Goal: Information Seeking & Learning: Learn about a topic

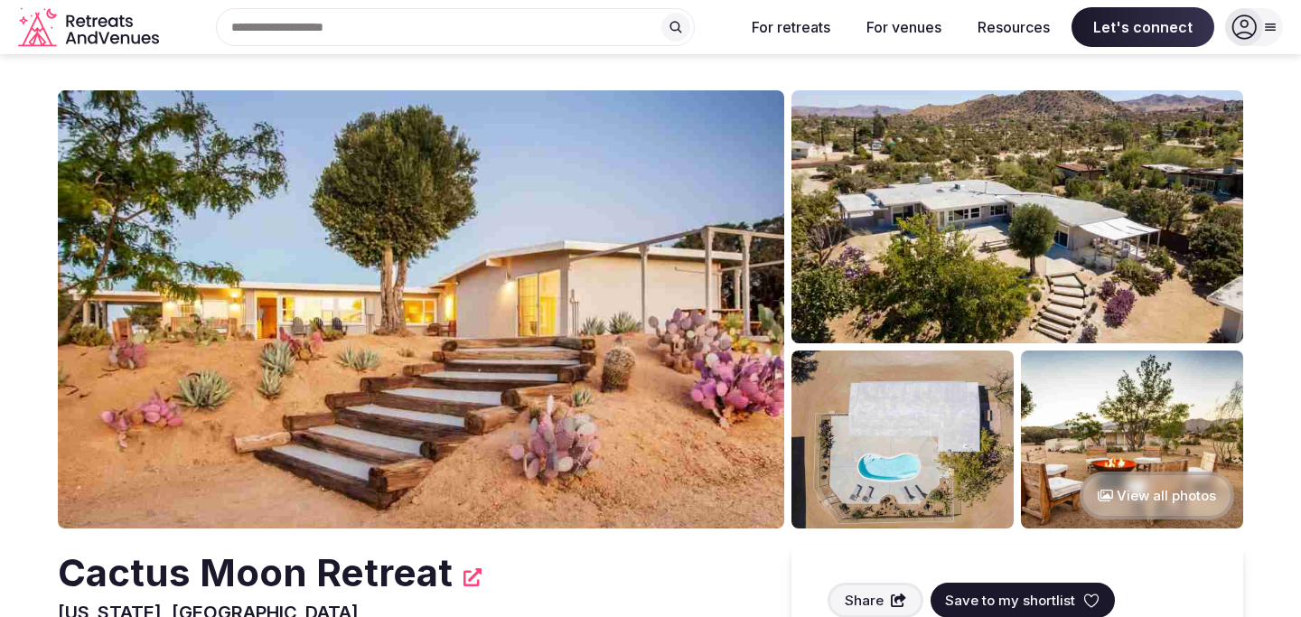
click at [308, 384] on img at bounding box center [421, 309] width 726 height 438
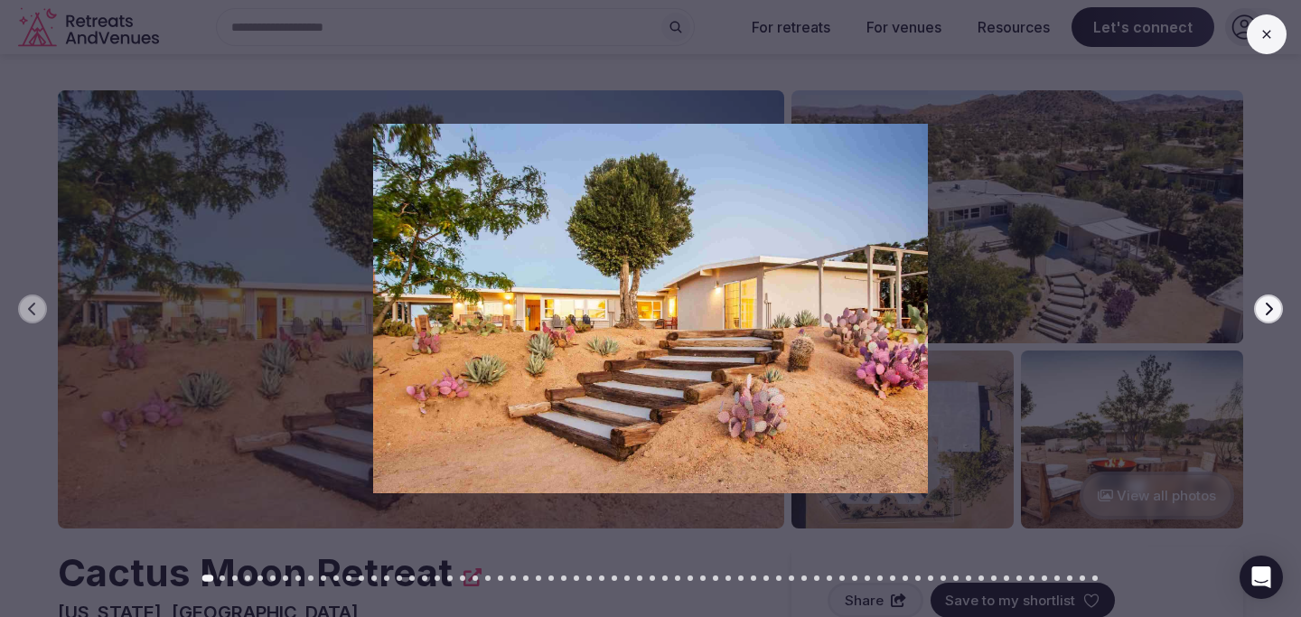
click at [1249, 313] on div at bounding box center [643, 309] width 1315 height 370
click at [1256, 312] on button "Next slide" at bounding box center [1268, 308] width 29 height 29
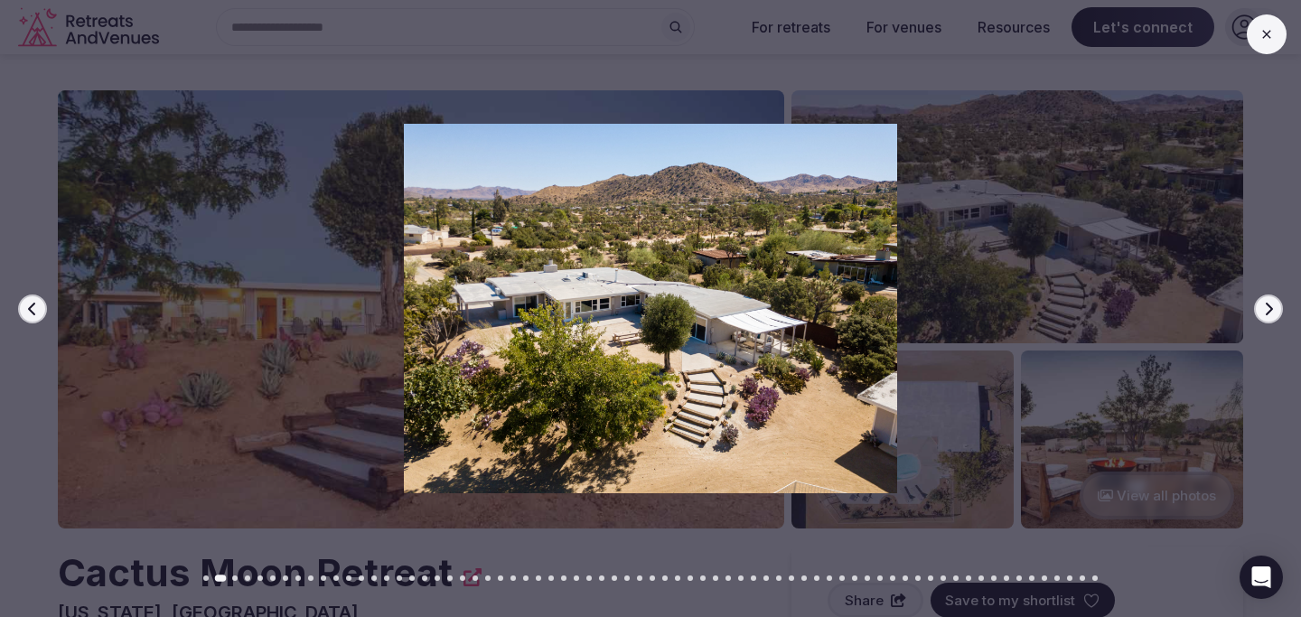
click at [1265, 311] on icon "button" at bounding box center [1268, 309] width 14 height 14
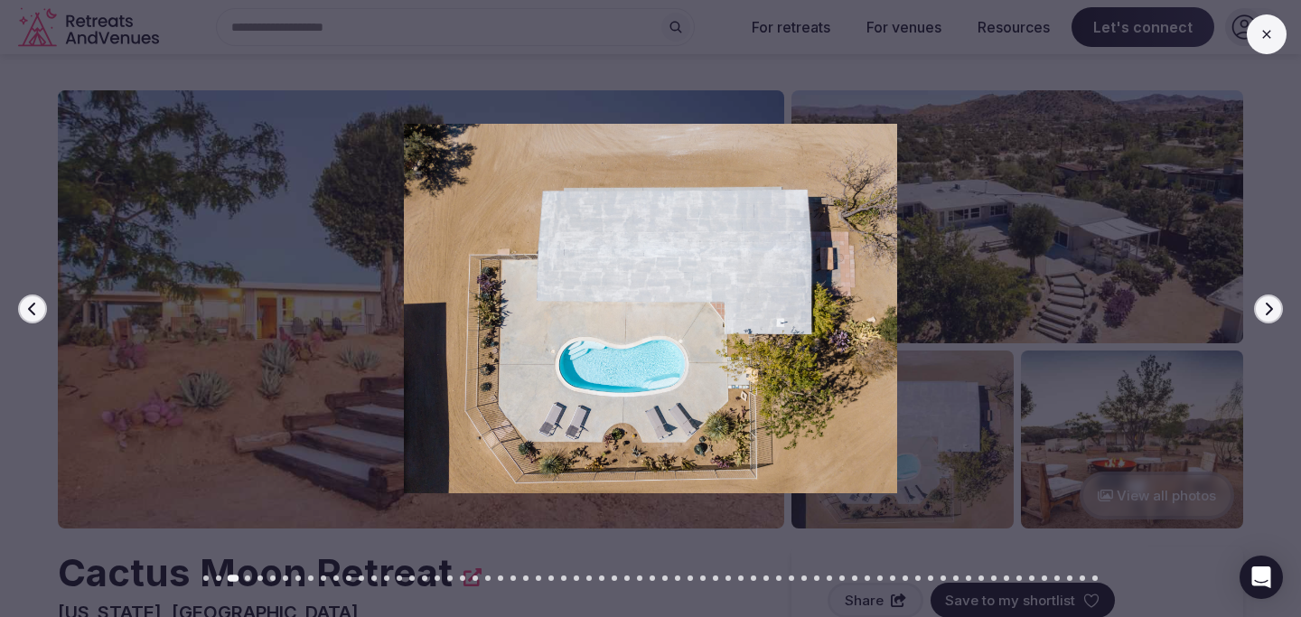
click at [1265, 311] on icon "button" at bounding box center [1268, 309] width 14 height 14
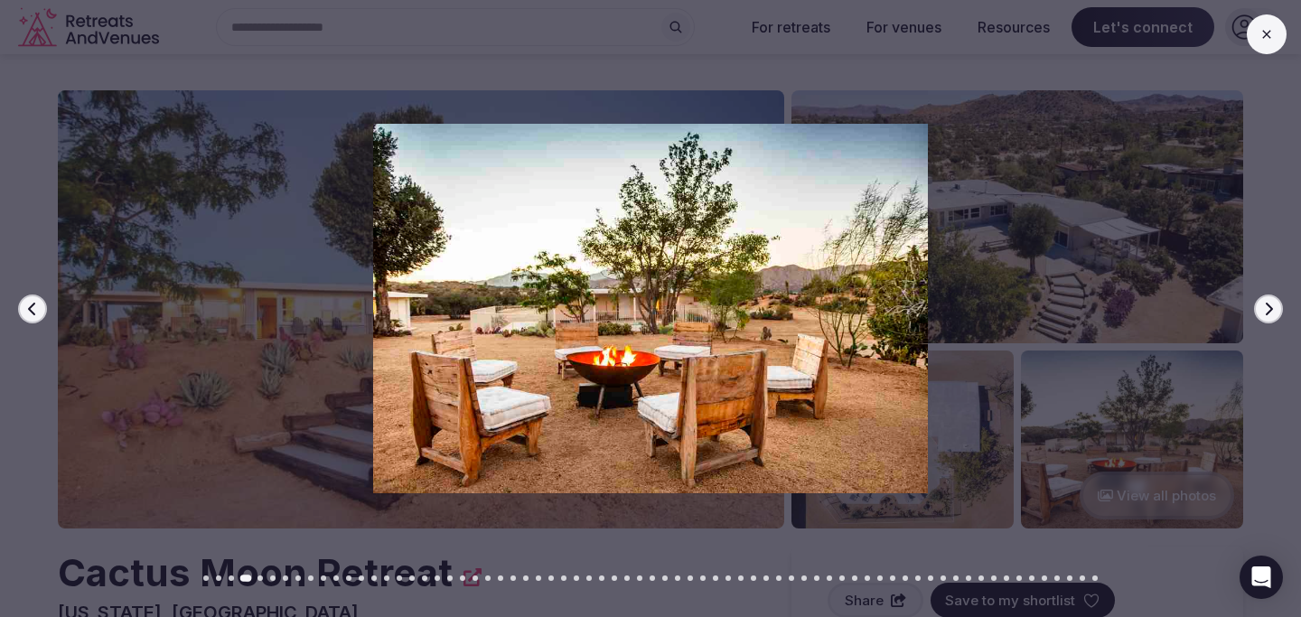
click at [1265, 311] on icon "button" at bounding box center [1268, 309] width 14 height 14
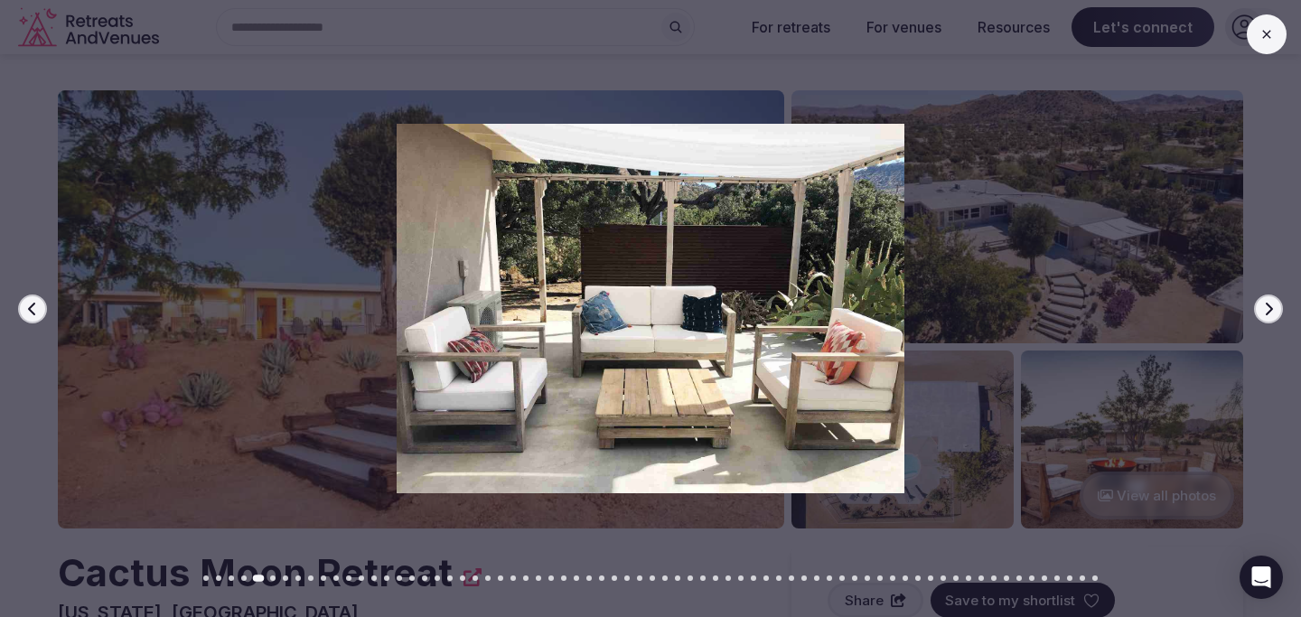
click at [1265, 311] on icon "button" at bounding box center [1268, 309] width 14 height 14
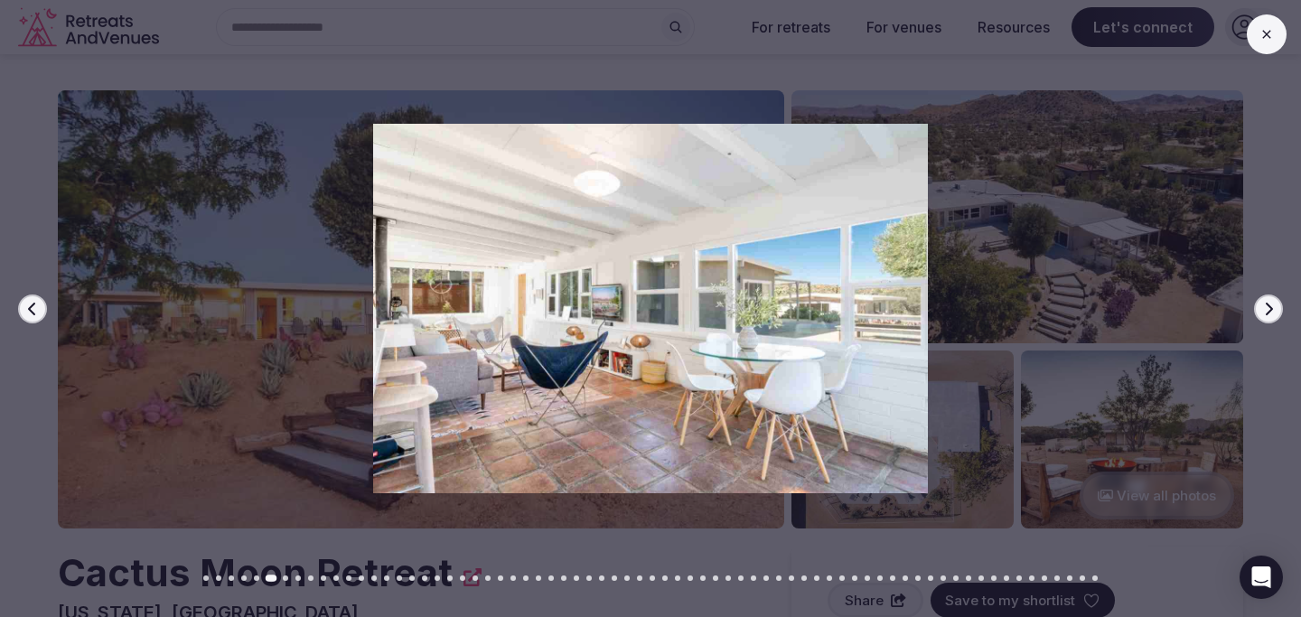
click at [1265, 311] on icon "button" at bounding box center [1268, 309] width 14 height 14
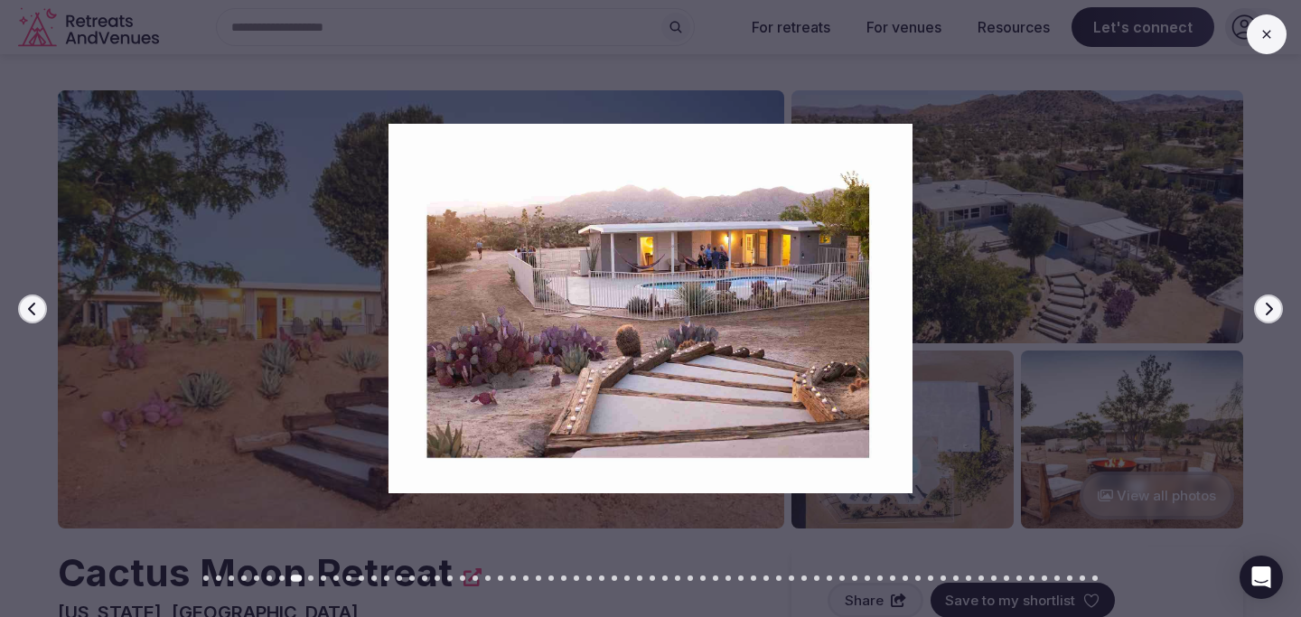
click at [1265, 311] on icon "button" at bounding box center [1268, 309] width 14 height 14
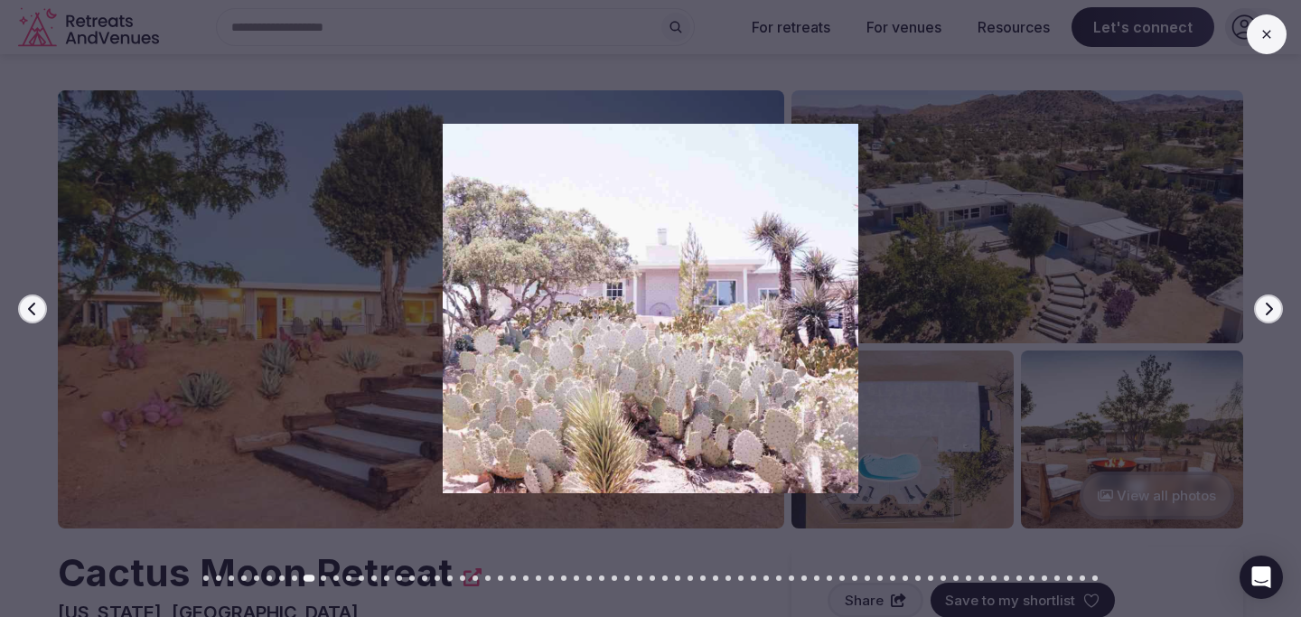
click at [1272, 312] on icon "button" at bounding box center [1268, 309] width 14 height 14
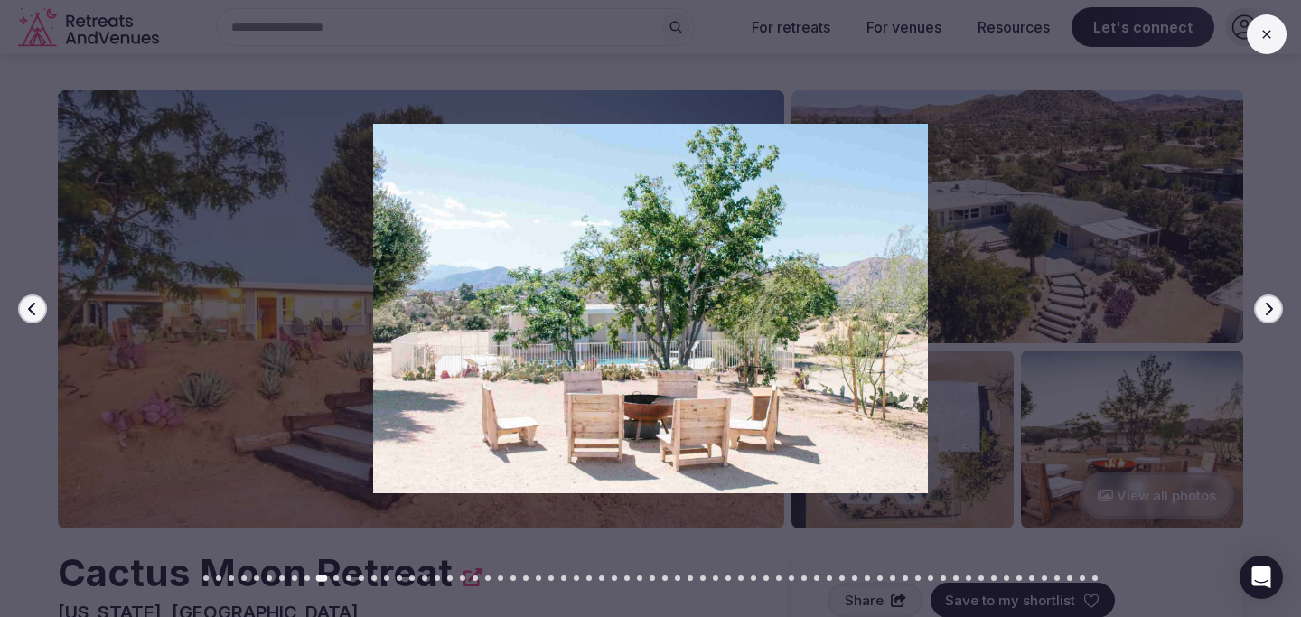
click at [1272, 312] on icon "button" at bounding box center [1268, 309] width 14 height 14
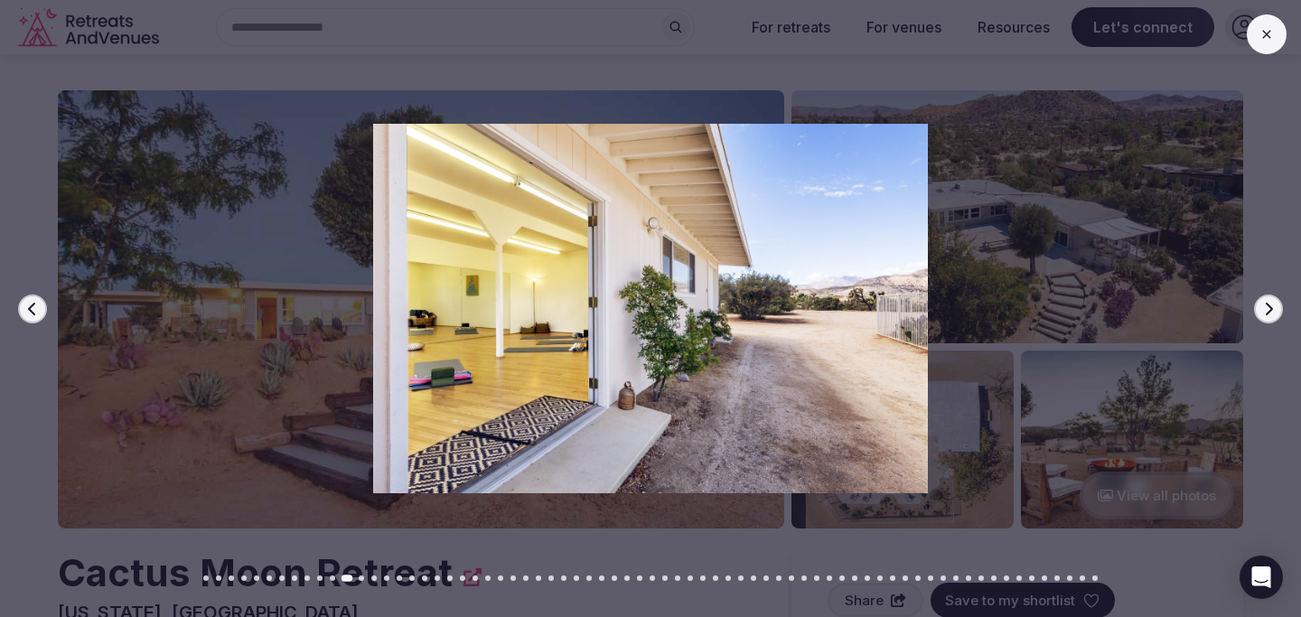
click at [1272, 312] on icon "button" at bounding box center [1268, 309] width 14 height 14
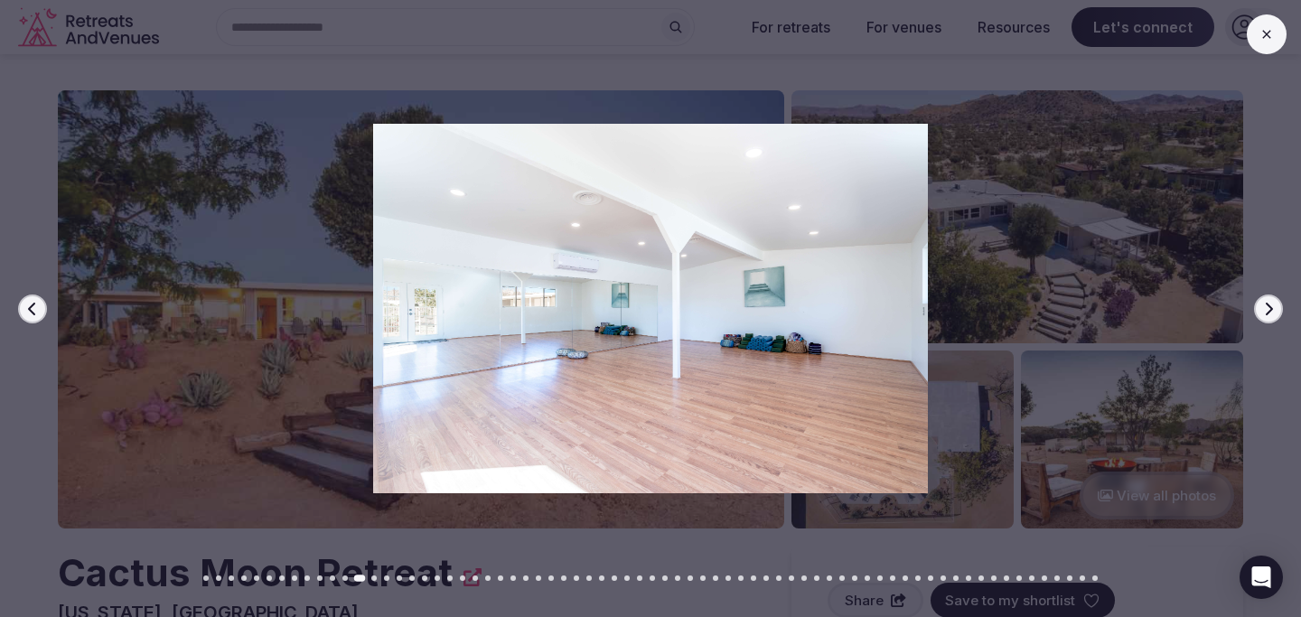
click at [1272, 312] on icon "button" at bounding box center [1268, 309] width 14 height 14
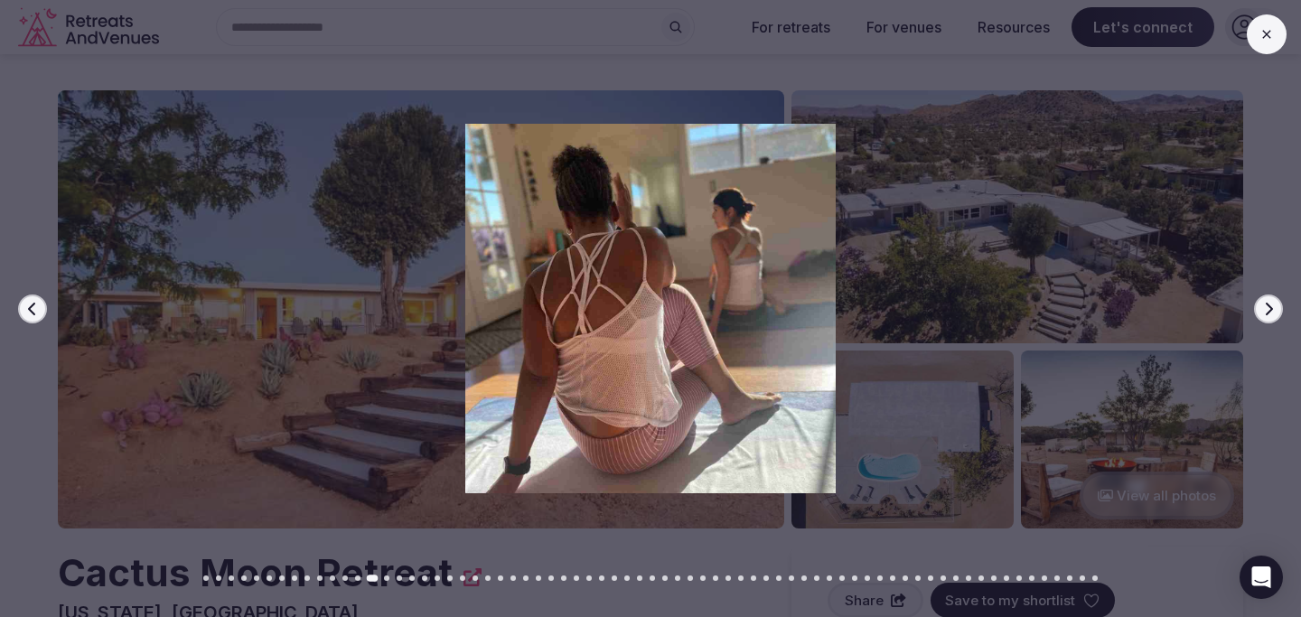
click at [1266, 30] on icon at bounding box center [1266, 34] width 14 height 14
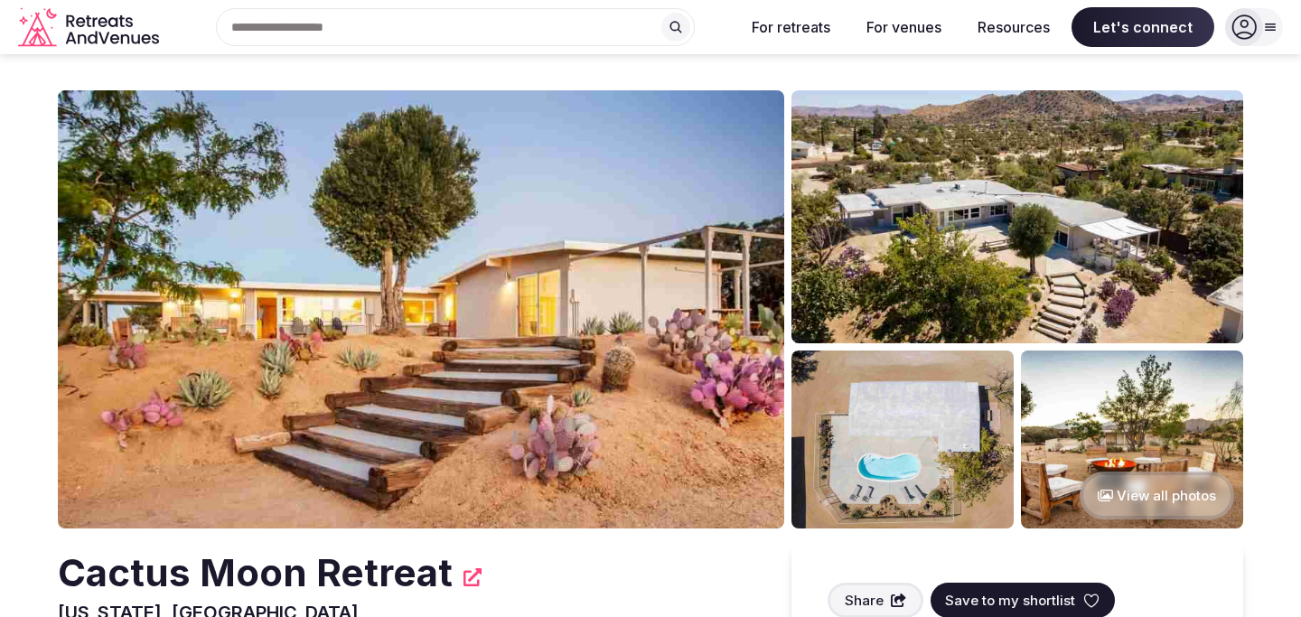
click at [986, 227] on img at bounding box center [1017, 216] width 452 height 253
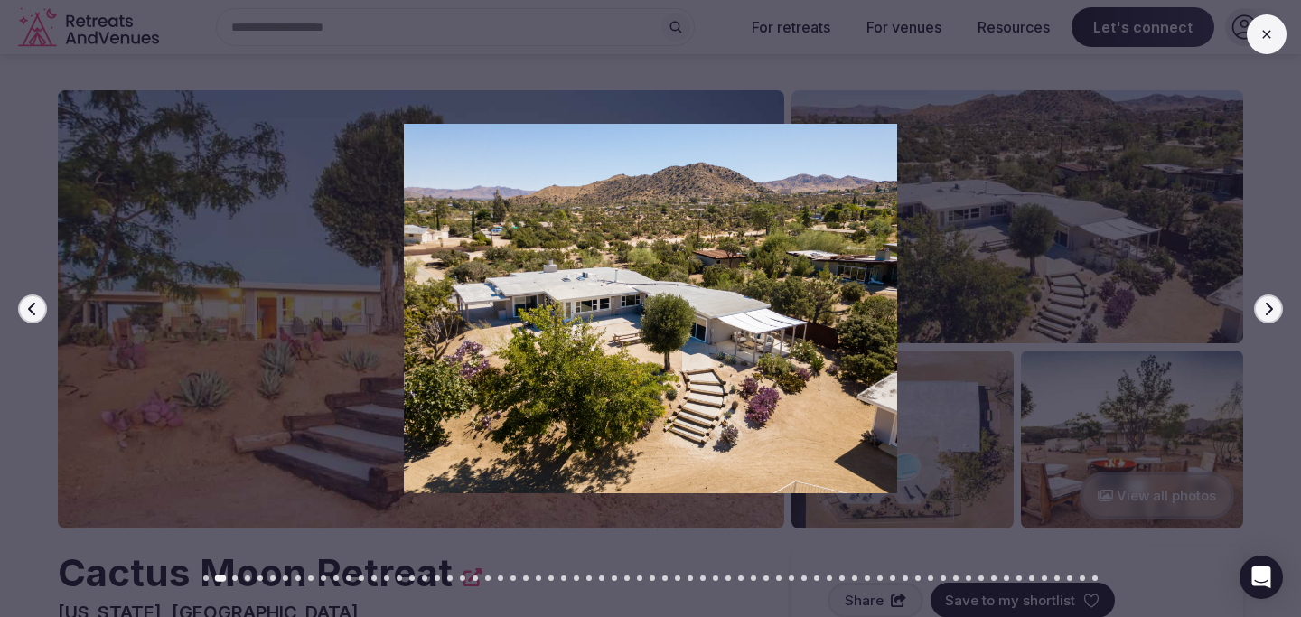
click at [1274, 313] on icon "button" at bounding box center [1268, 309] width 14 height 14
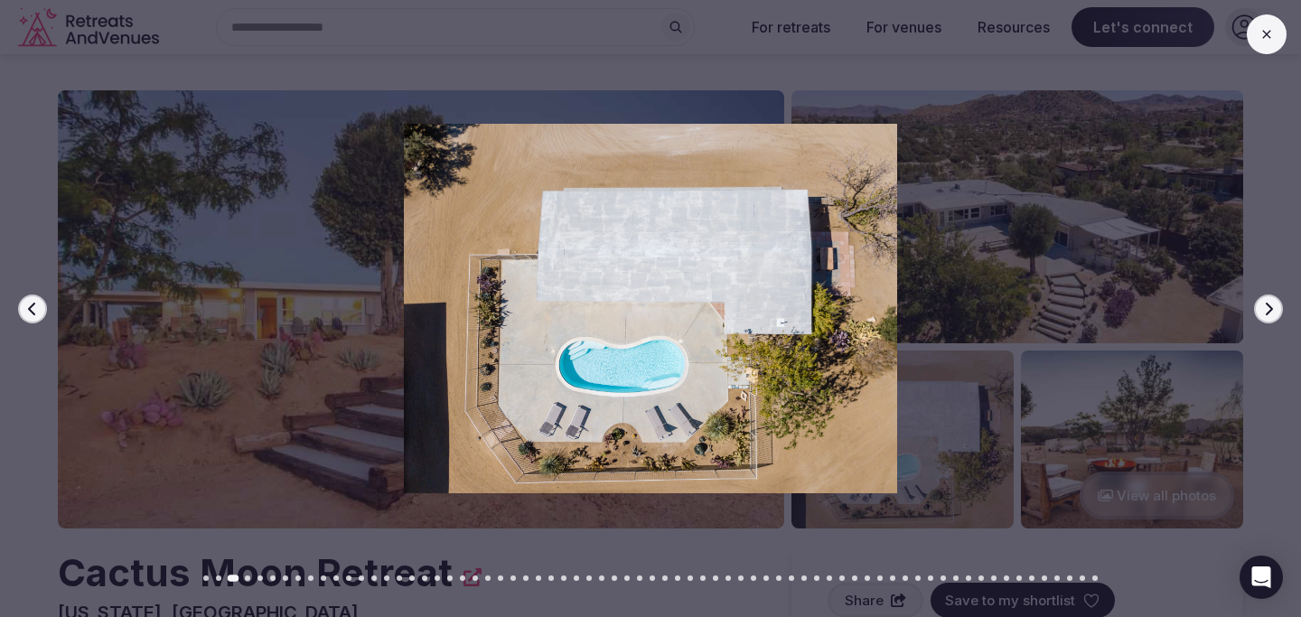
click at [1274, 313] on icon "button" at bounding box center [1268, 309] width 14 height 14
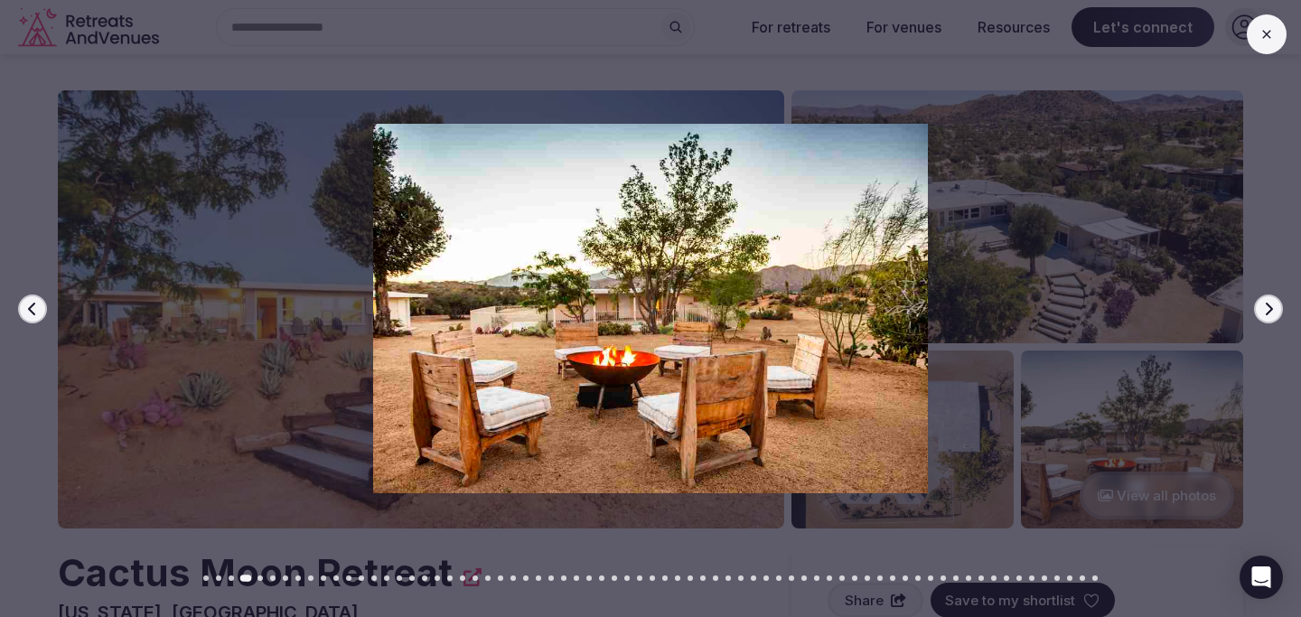
click at [1274, 313] on icon "button" at bounding box center [1268, 309] width 14 height 14
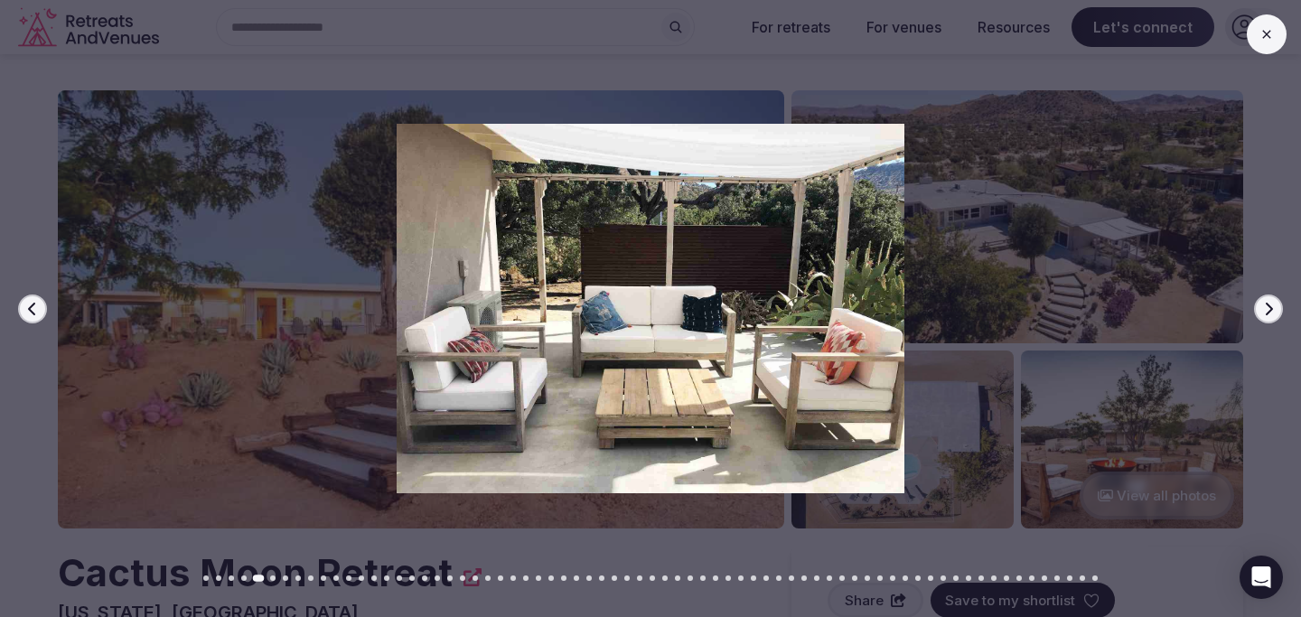
click at [1274, 313] on icon "button" at bounding box center [1268, 309] width 14 height 14
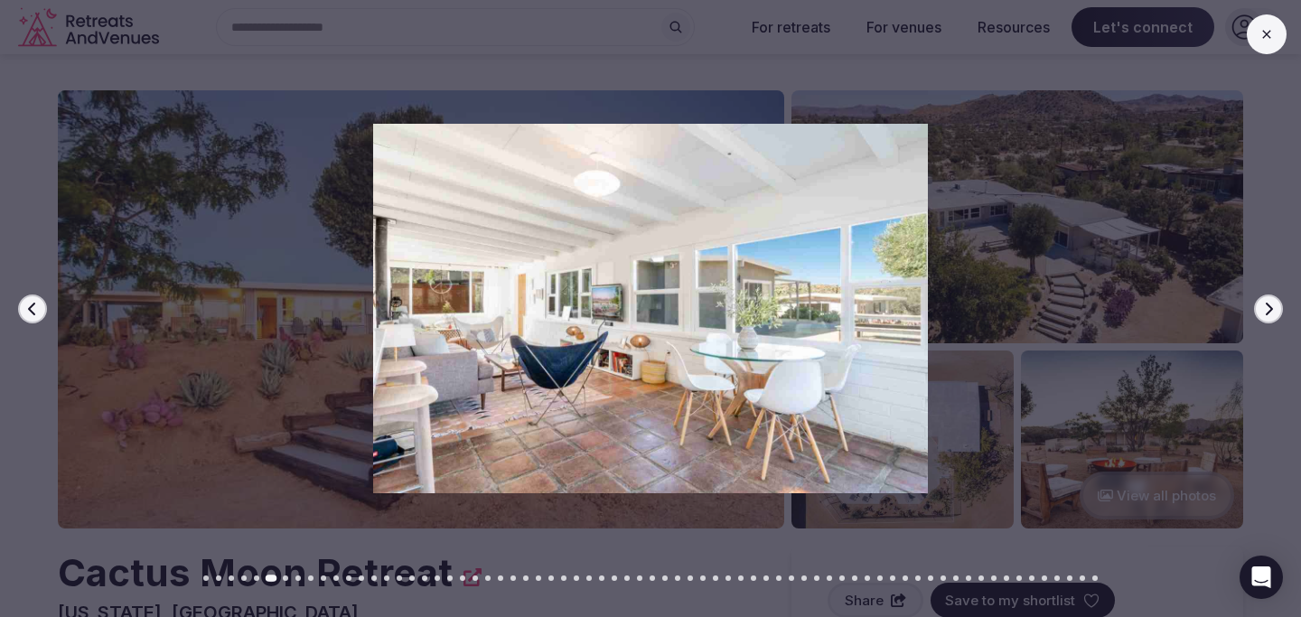
click at [1274, 313] on icon "button" at bounding box center [1268, 309] width 14 height 14
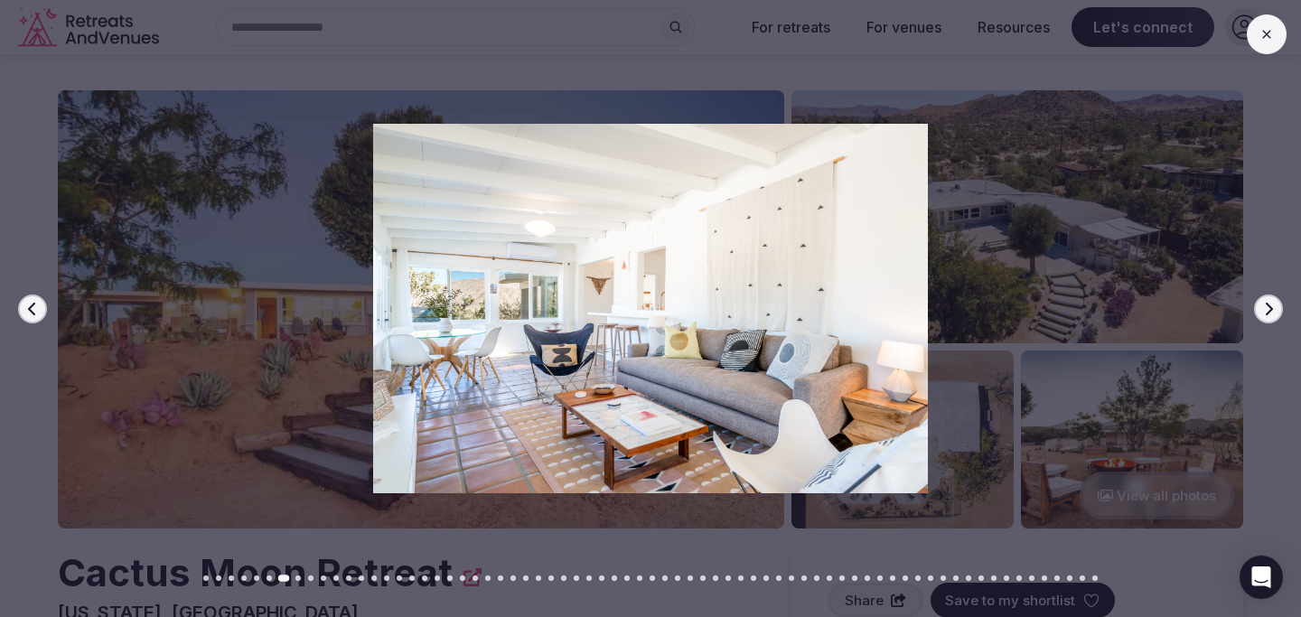
click at [1274, 313] on icon "button" at bounding box center [1268, 309] width 14 height 14
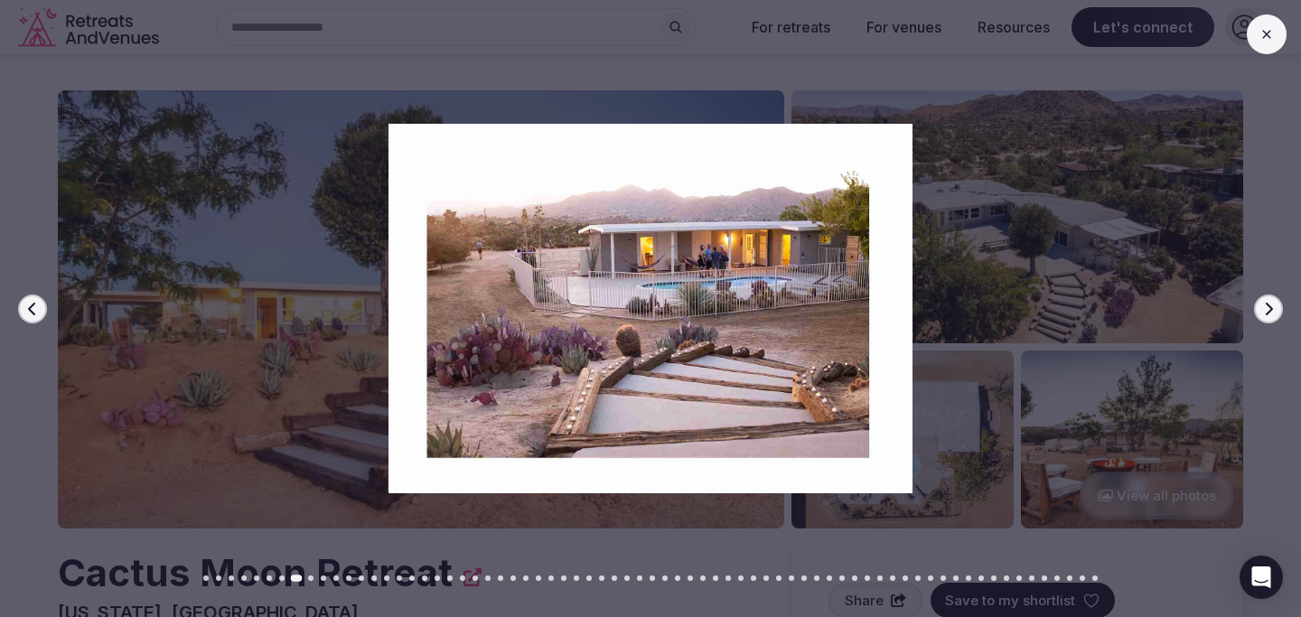
click at [1274, 313] on icon "button" at bounding box center [1268, 309] width 14 height 14
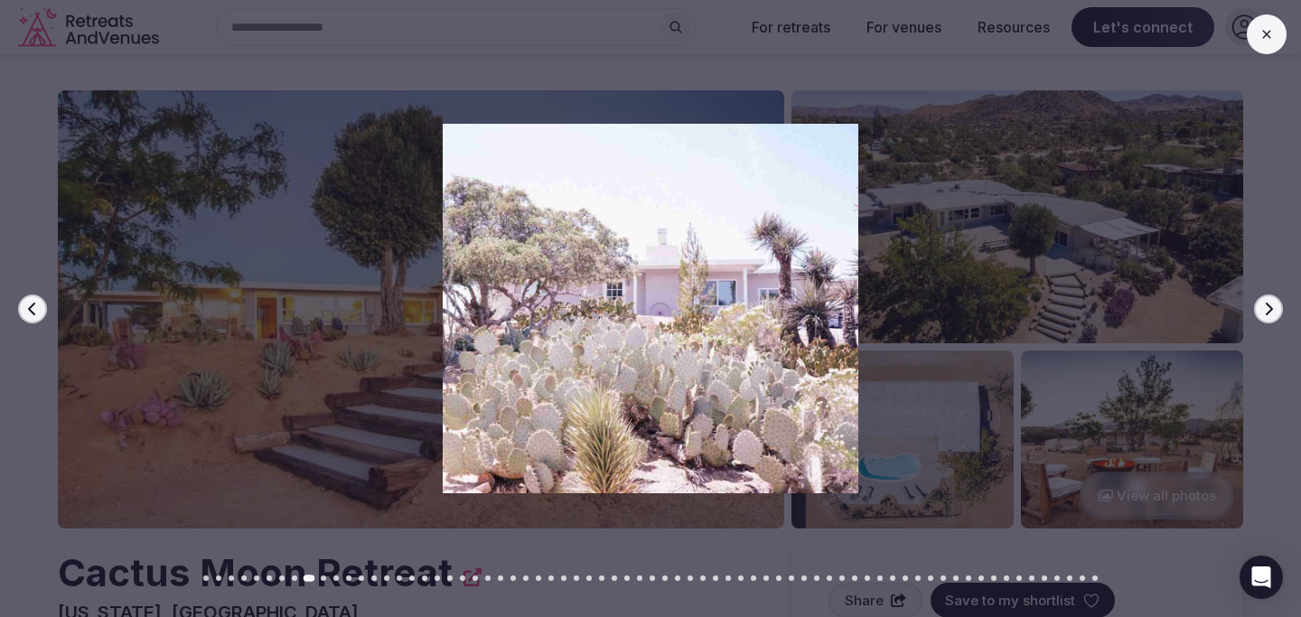
click at [1274, 313] on icon "button" at bounding box center [1268, 309] width 14 height 14
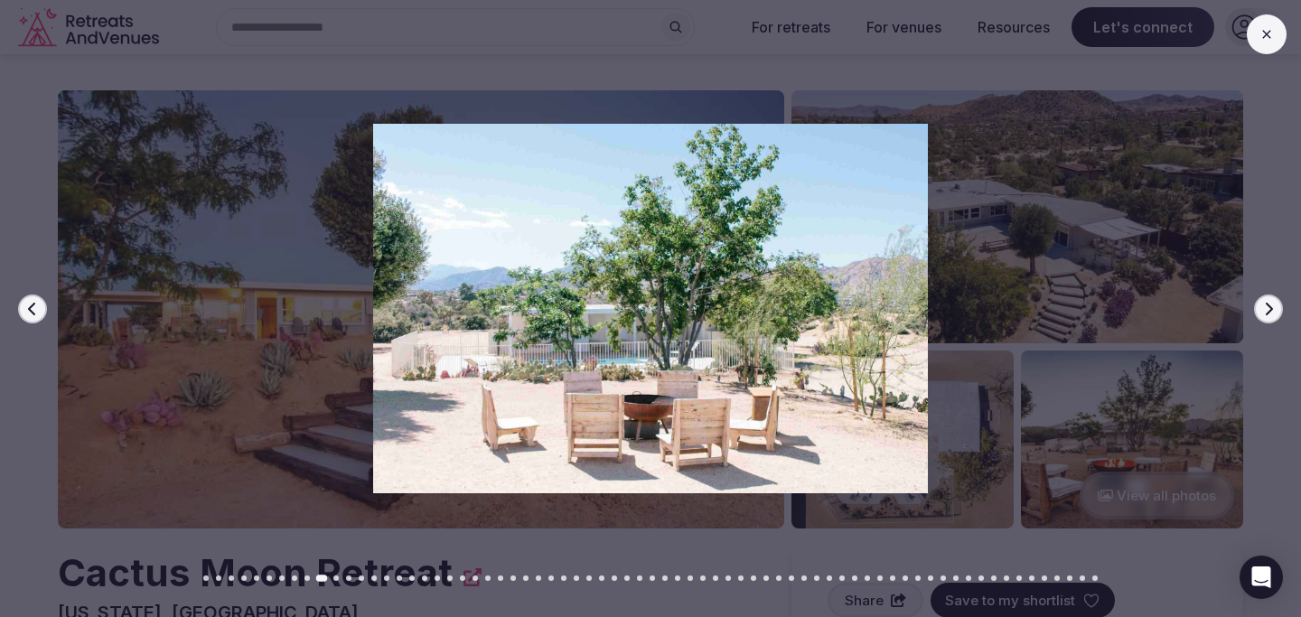
click at [1274, 313] on icon "button" at bounding box center [1268, 309] width 14 height 14
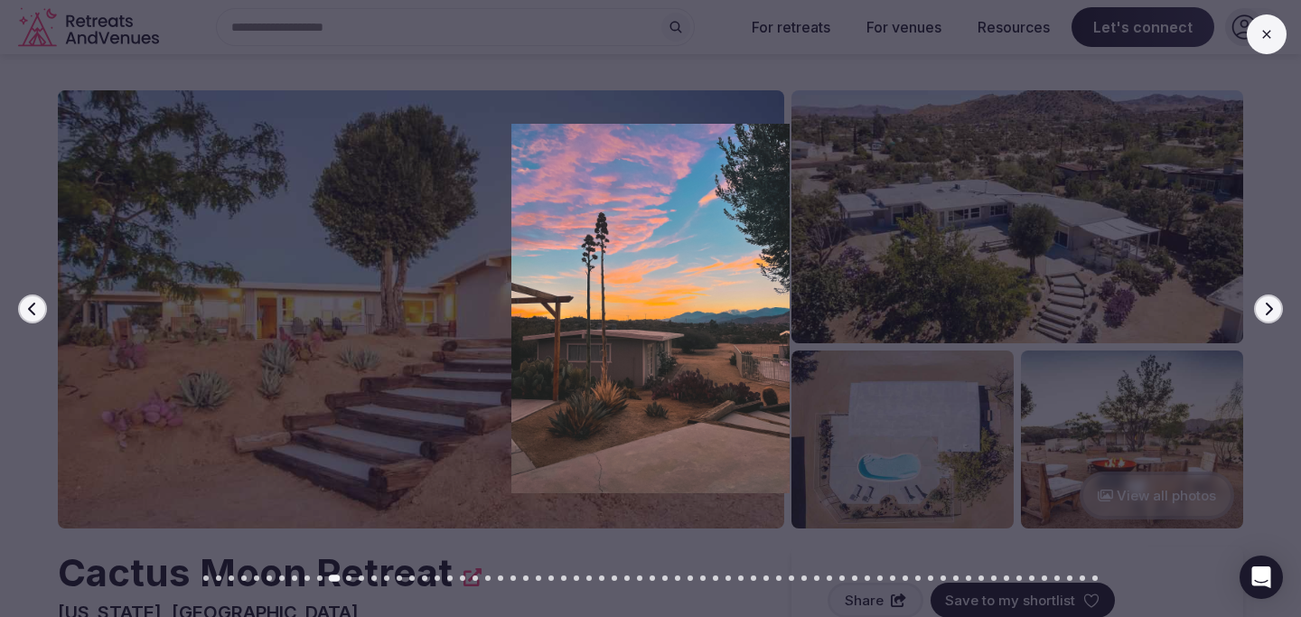
click at [1274, 313] on icon "button" at bounding box center [1268, 309] width 14 height 14
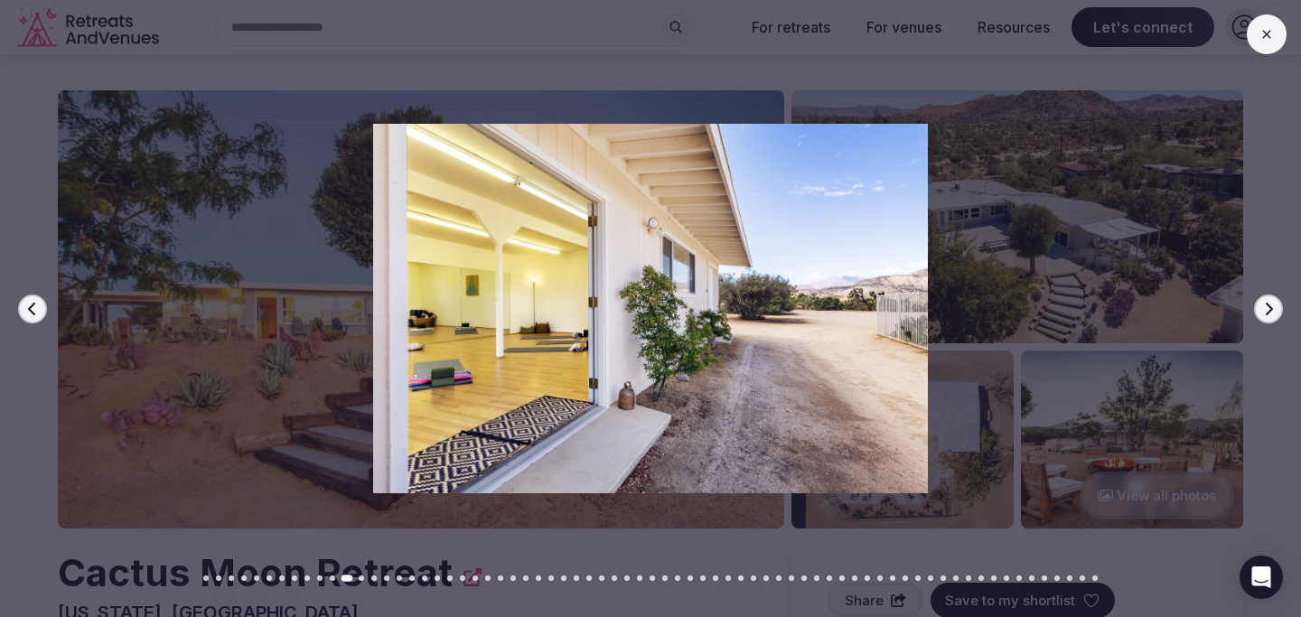
click at [1274, 313] on icon "button" at bounding box center [1268, 309] width 14 height 14
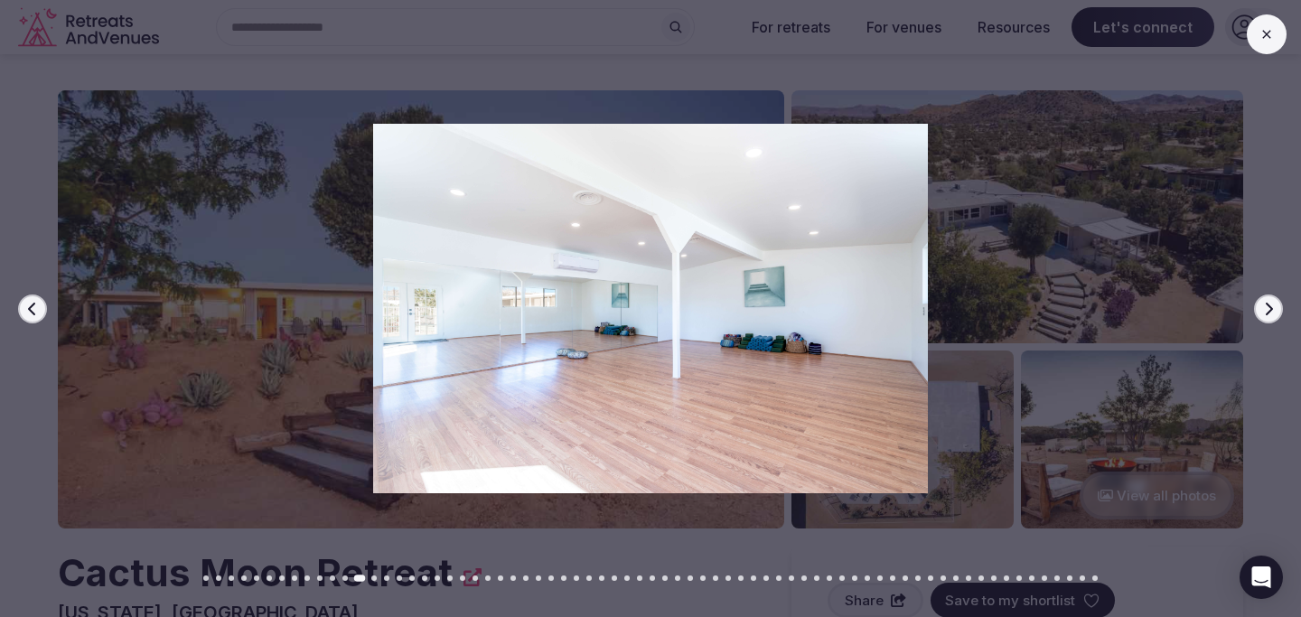
click at [1274, 313] on icon "button" at bounding box center [1268, 309] width 14 height 14
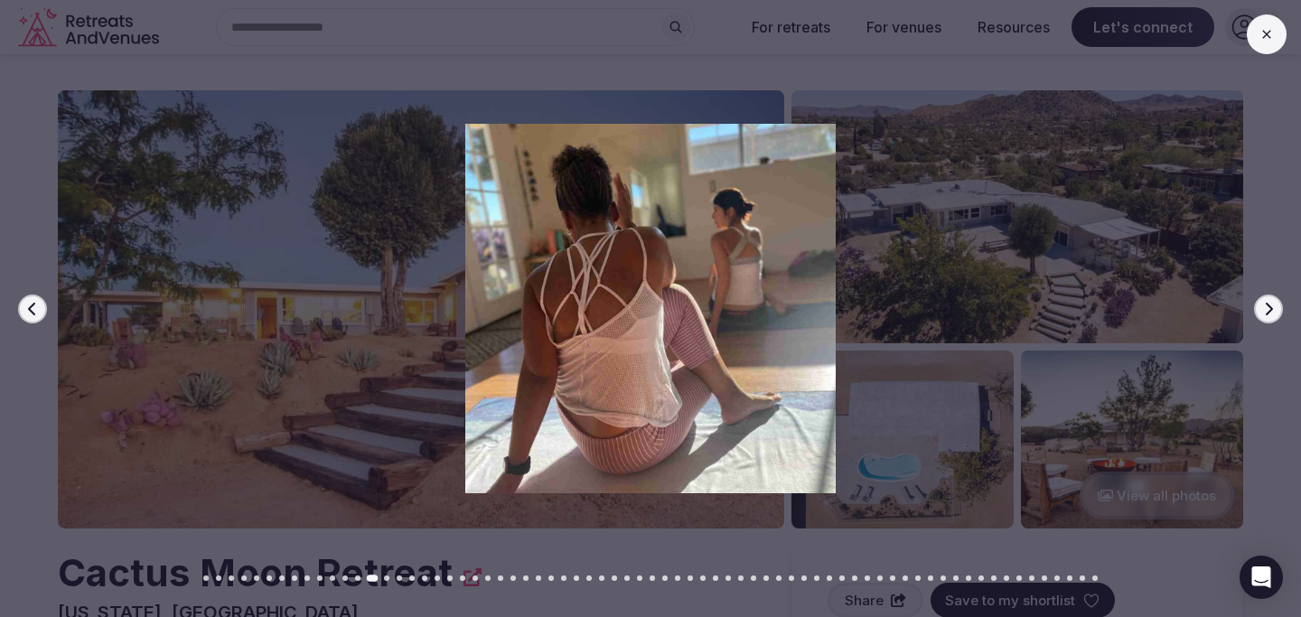
click at [1274, 313] on icon "button" at bounding box center [1268, 309] width 14 height 14
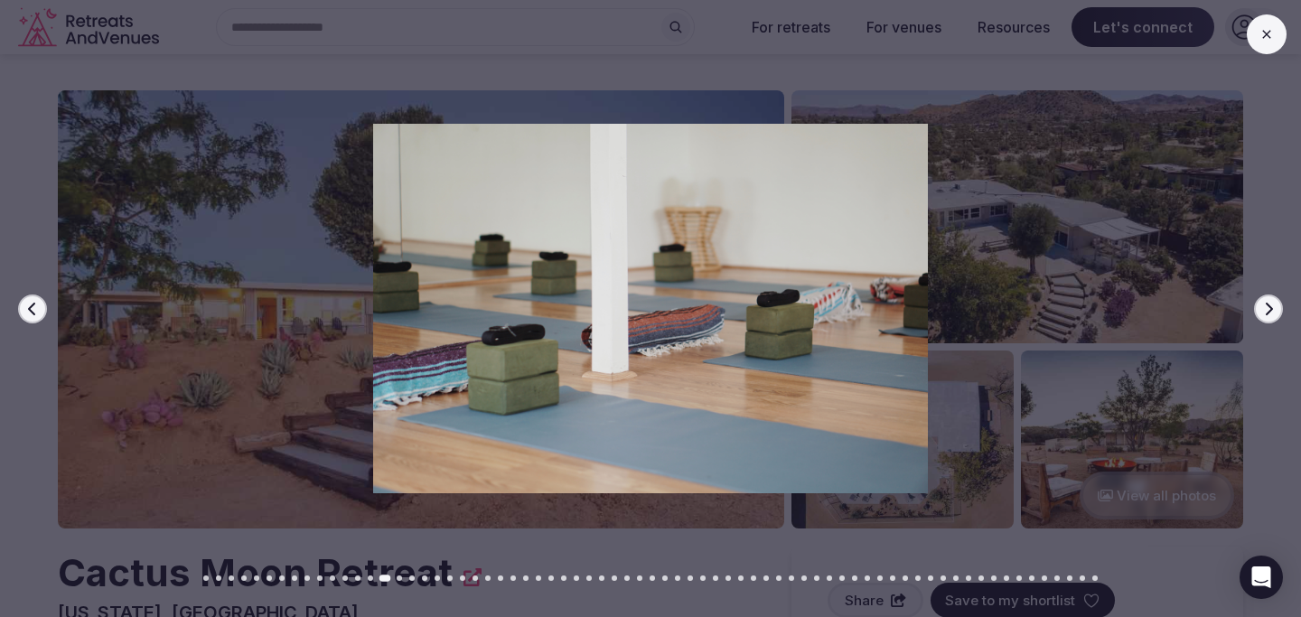
click at [1274, 313] on icon "button" at bounding box center [1268, 309] width 14 height 14
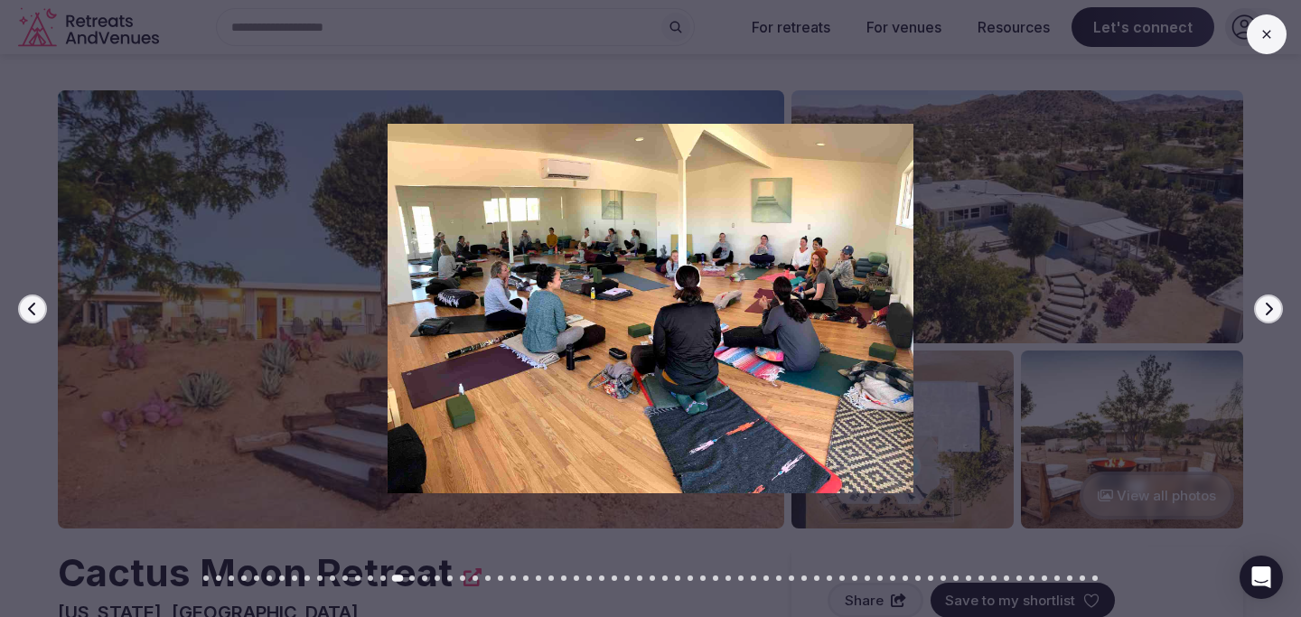
click at [1274, 313] on icon "button" at bounding box center [1268, 309] width 14 height 14
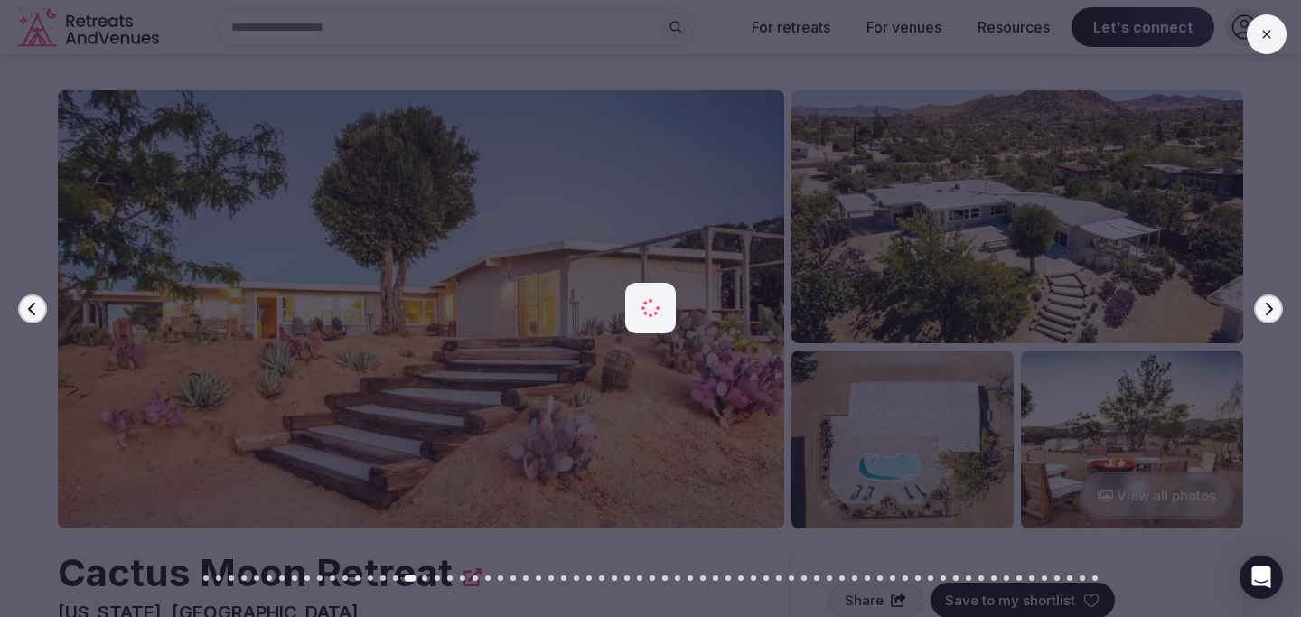
click at [1274, 313] on icon "button" at bounding box center [1268, 309] width 14 height 14
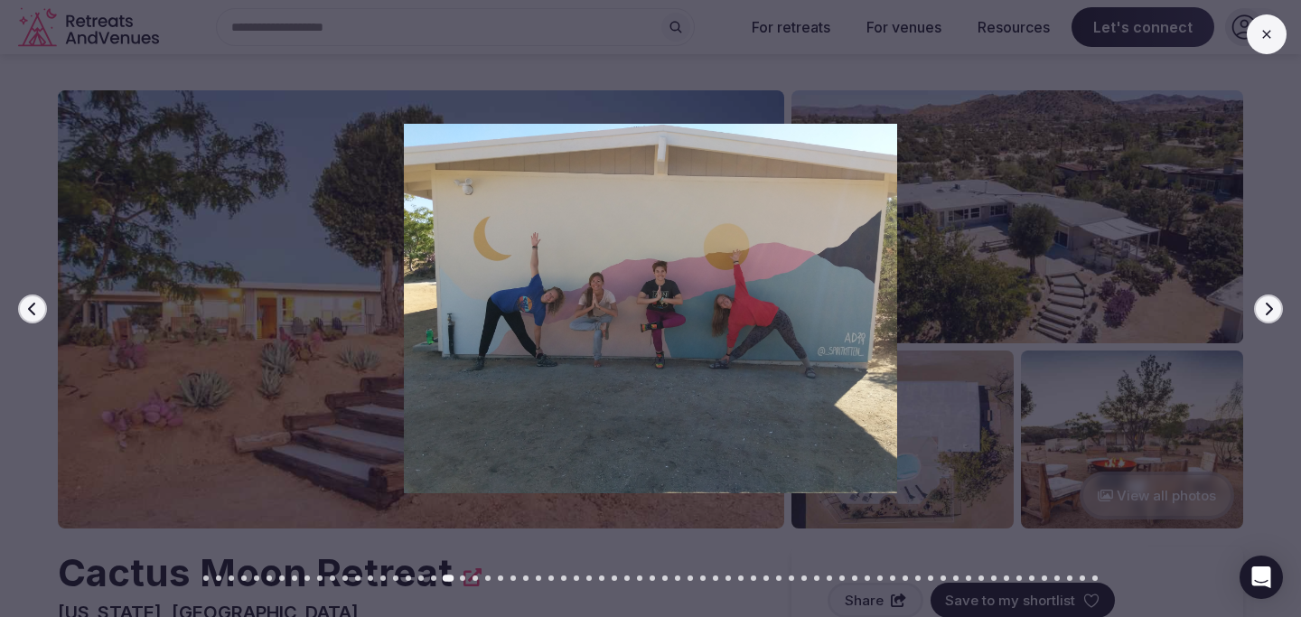
click at [1274, 313] on icon "button" at bounding box center [1268, 309] width 14 height 14
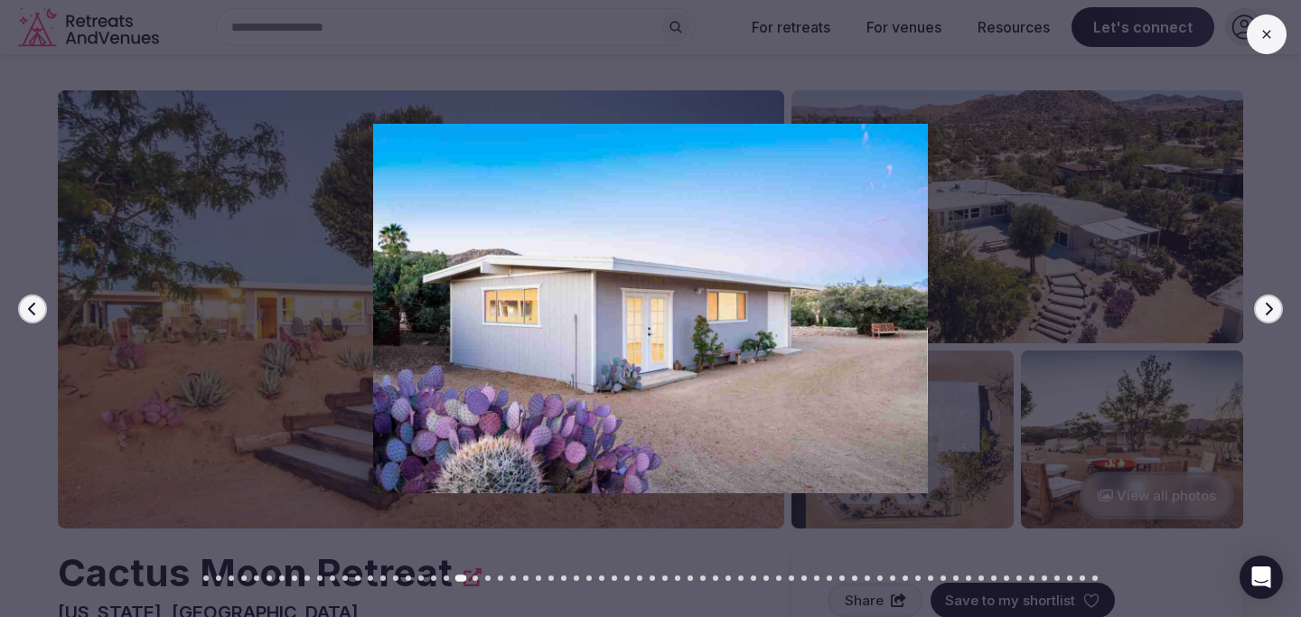
click at [1274, 313] on icon "button" at bounding box center [1268, 309] width 14 height 14
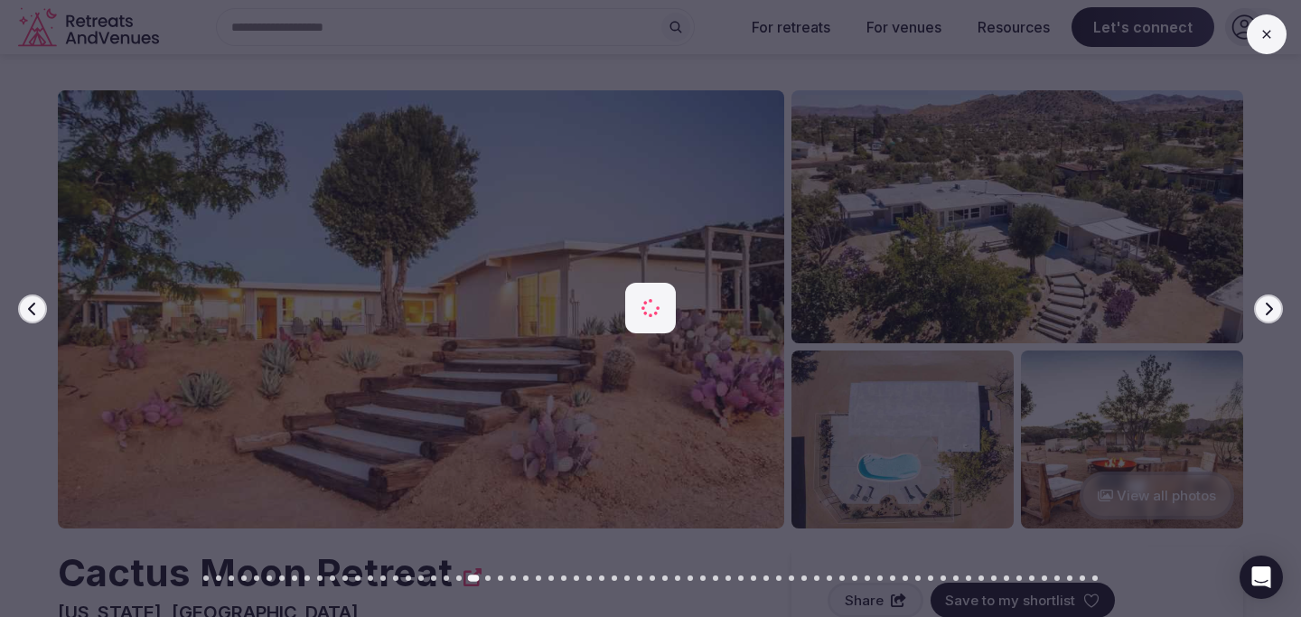
click at [1274, 313] on icon "button" at bounding box center [1268, 309] width 14 height 14
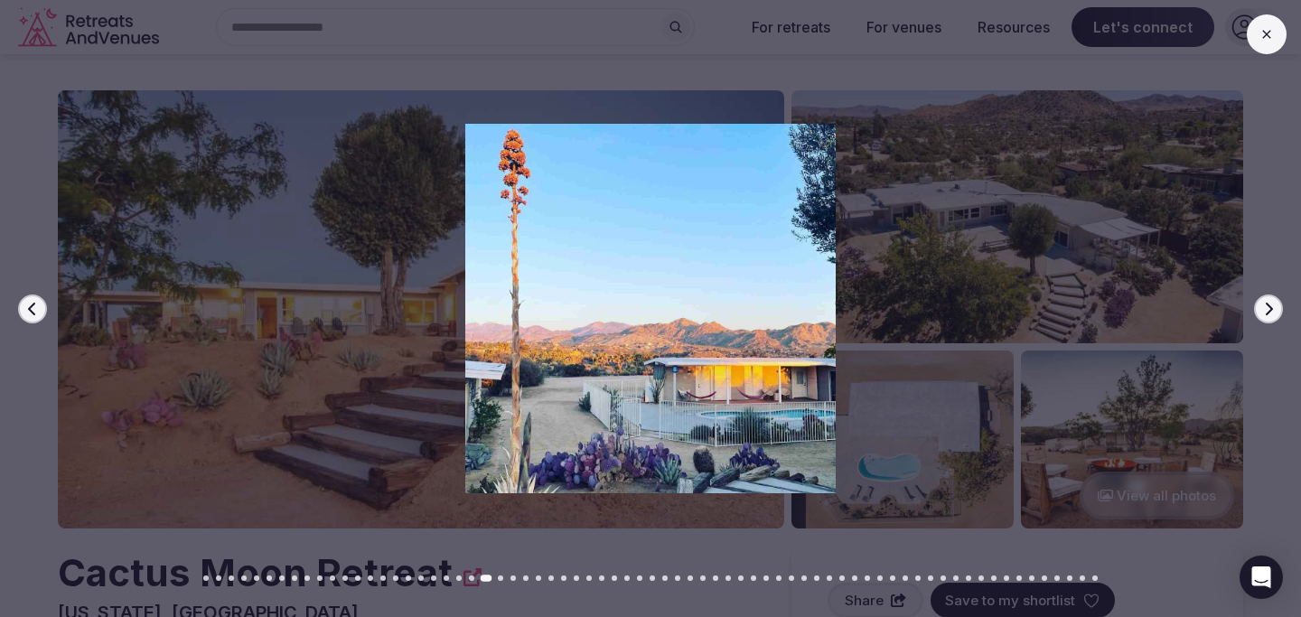
click at [1274, 313] on icon "button" at bounding box center [1268, 309] width 14 height 14
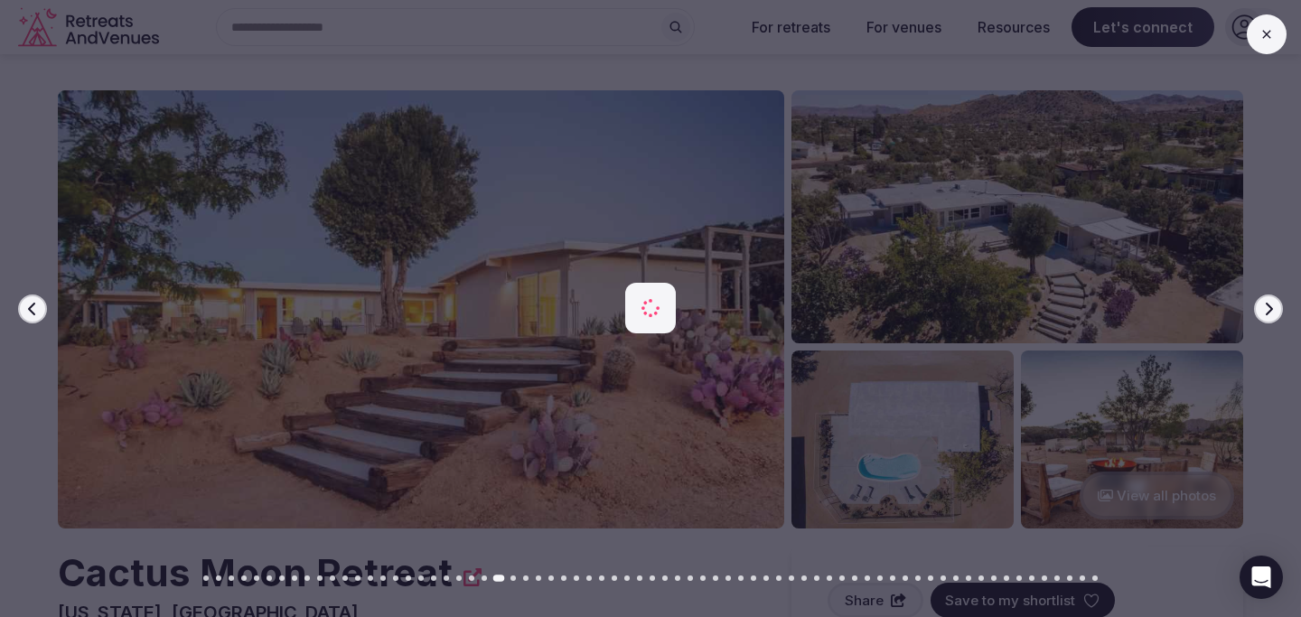
click at [1274, 313] on icon "button" at bounding box center [1268, 309] width 14 height 14
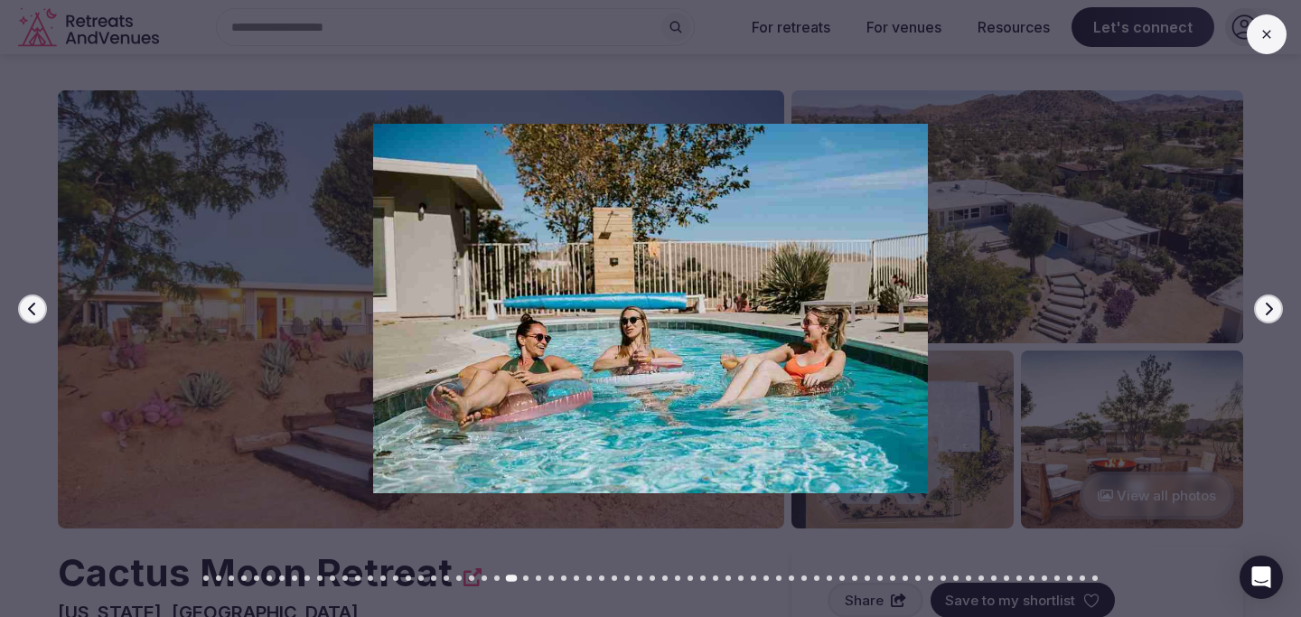
click at [1274, 313] on icon "button" at bounding box center [1268, 309] width 14 height 14
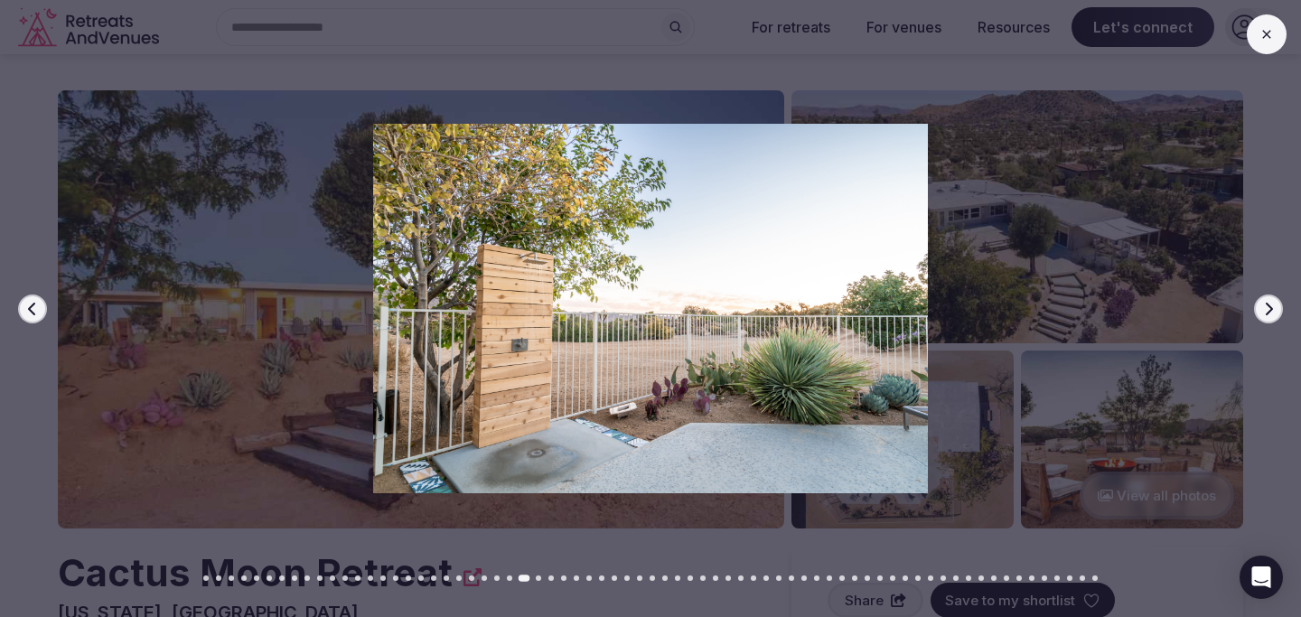
click at [1274, 313] on icon "button" at bounding box center [1268, 309] width 14 height 14
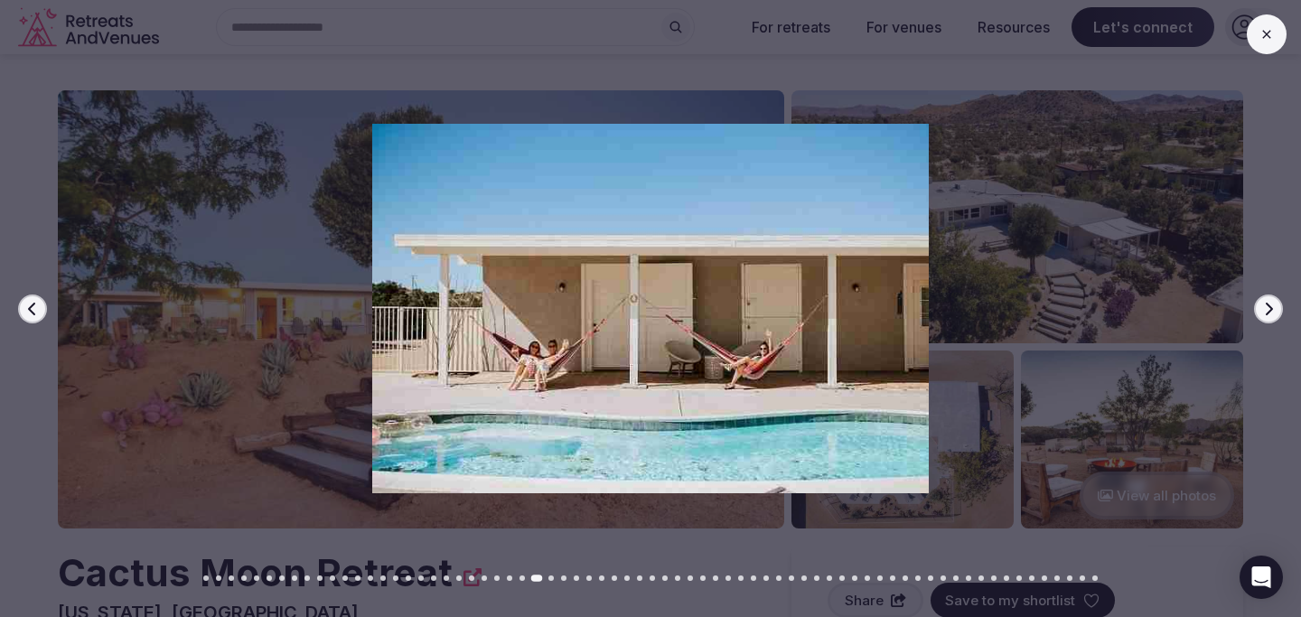
click at [1272, 312] on icon "button" at bounding box center [1268, 309] width 14 height 14
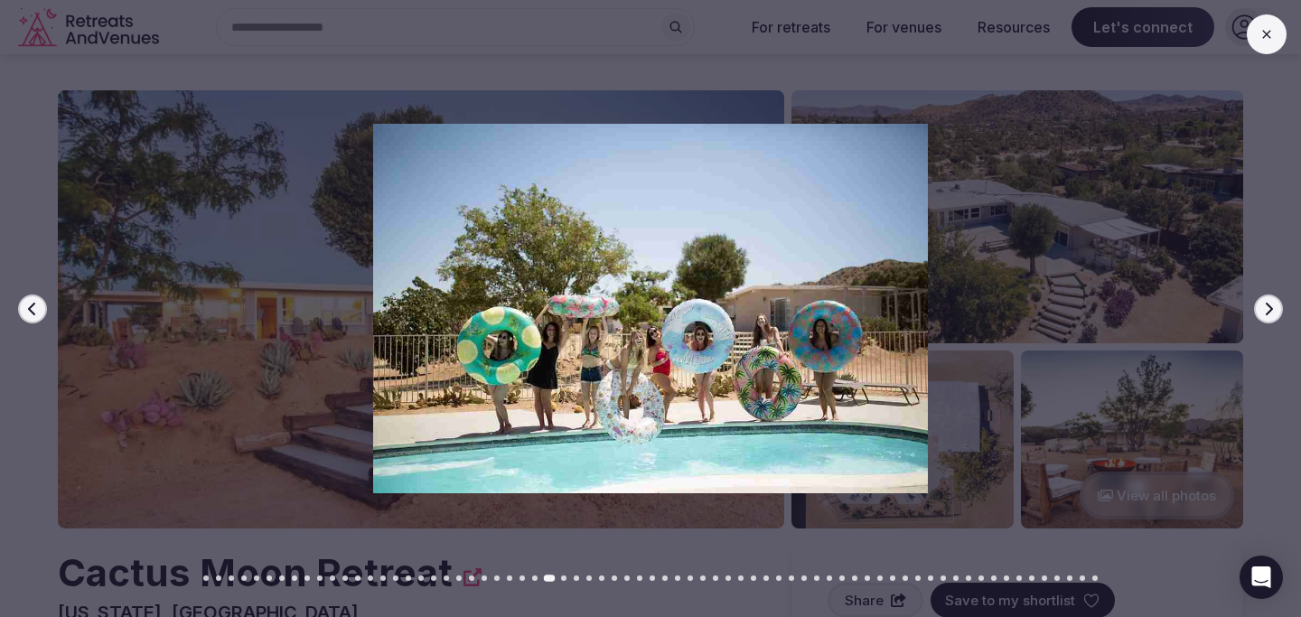
click at [1272, 312] on icon "button" at bounding box center [1268, 309] width 14 height 14
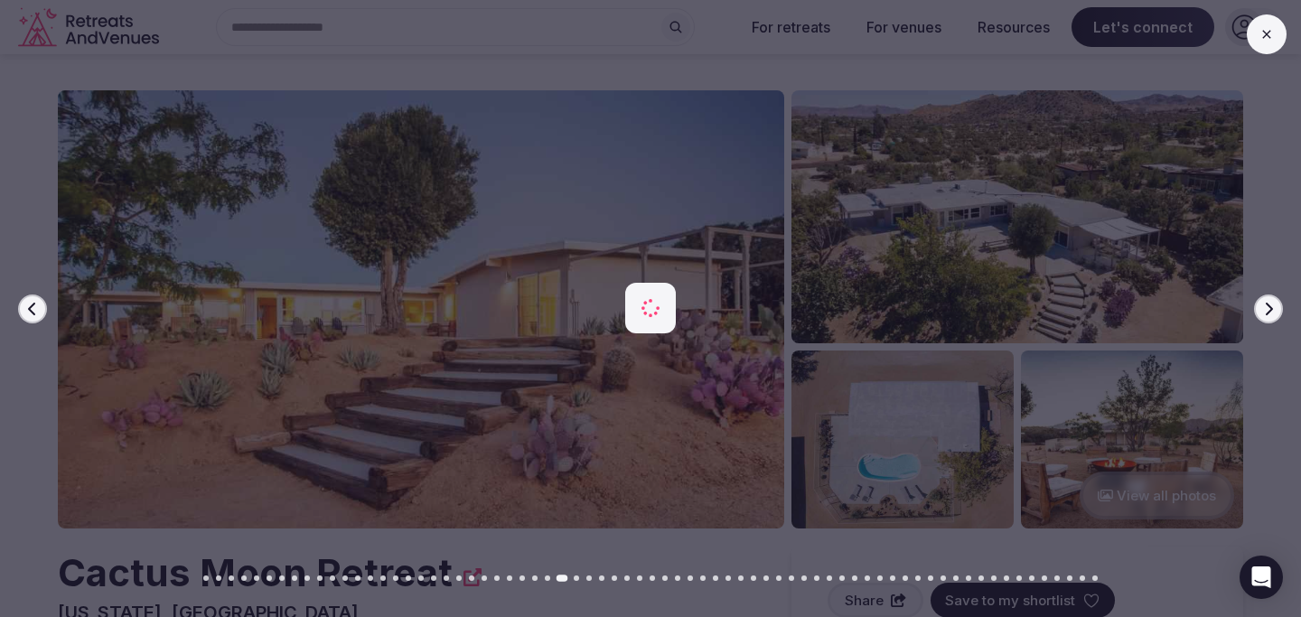
click at [1272, 312] on icon "button" at bounding box center [1268, 309] width 14 height 14
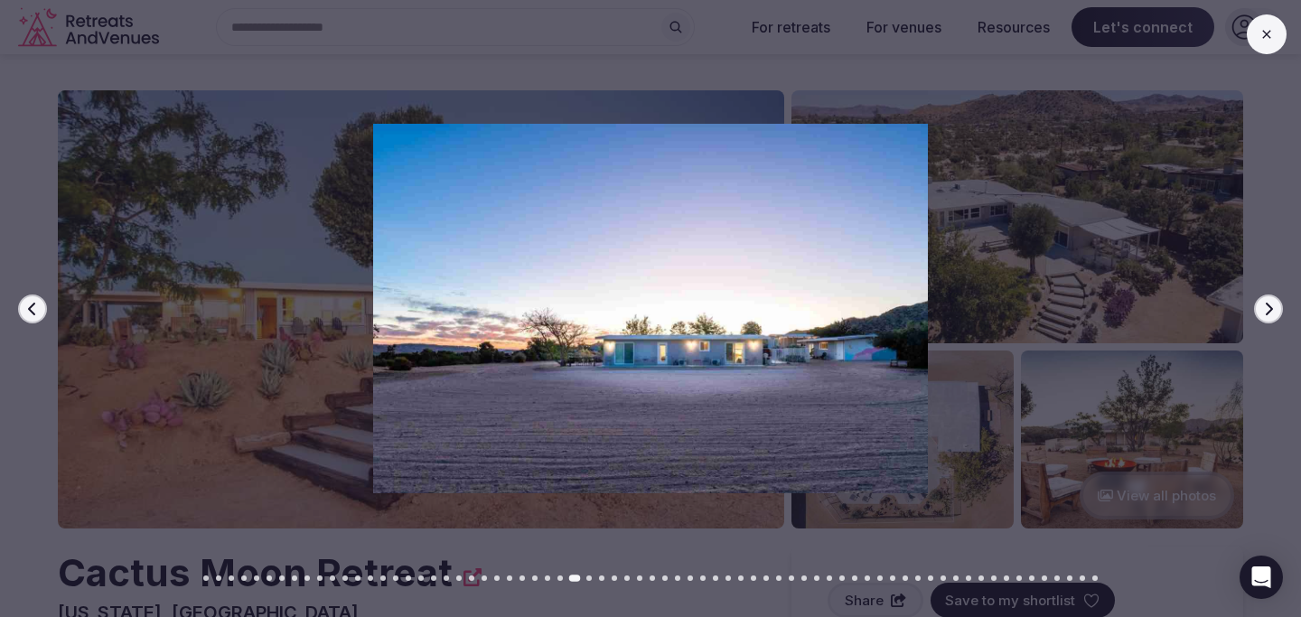
click at [1272, 312] on icon "button" at bounding box center [1268, 309] width 14 height 14
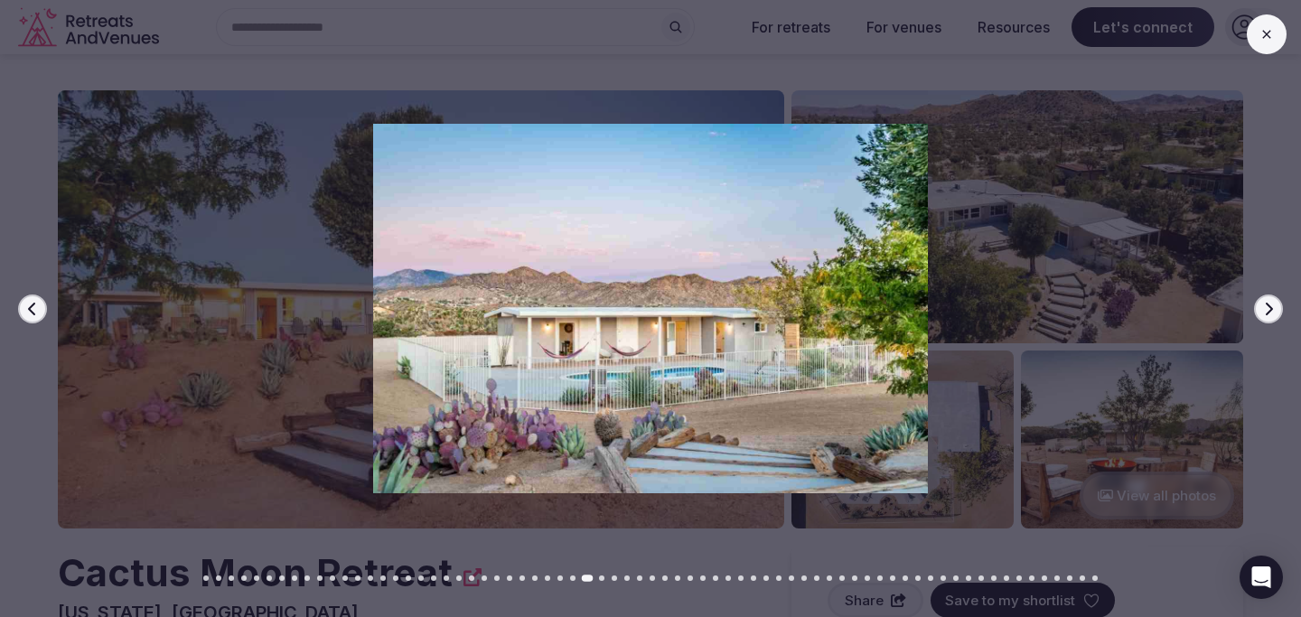
click at [1272, 312] on icon "button" at bounding box center [1268, 309] width 14 height 14
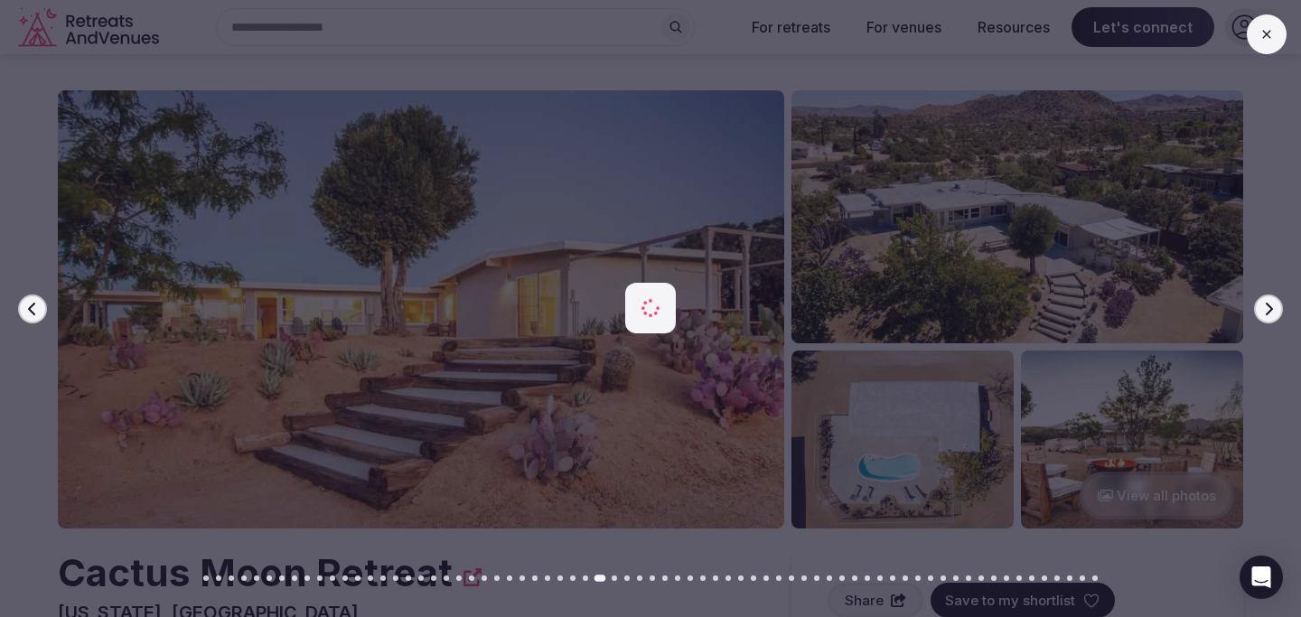
click at [1272, 312] on icon "button" at bounding box center [1268, 309] width 14 height 14
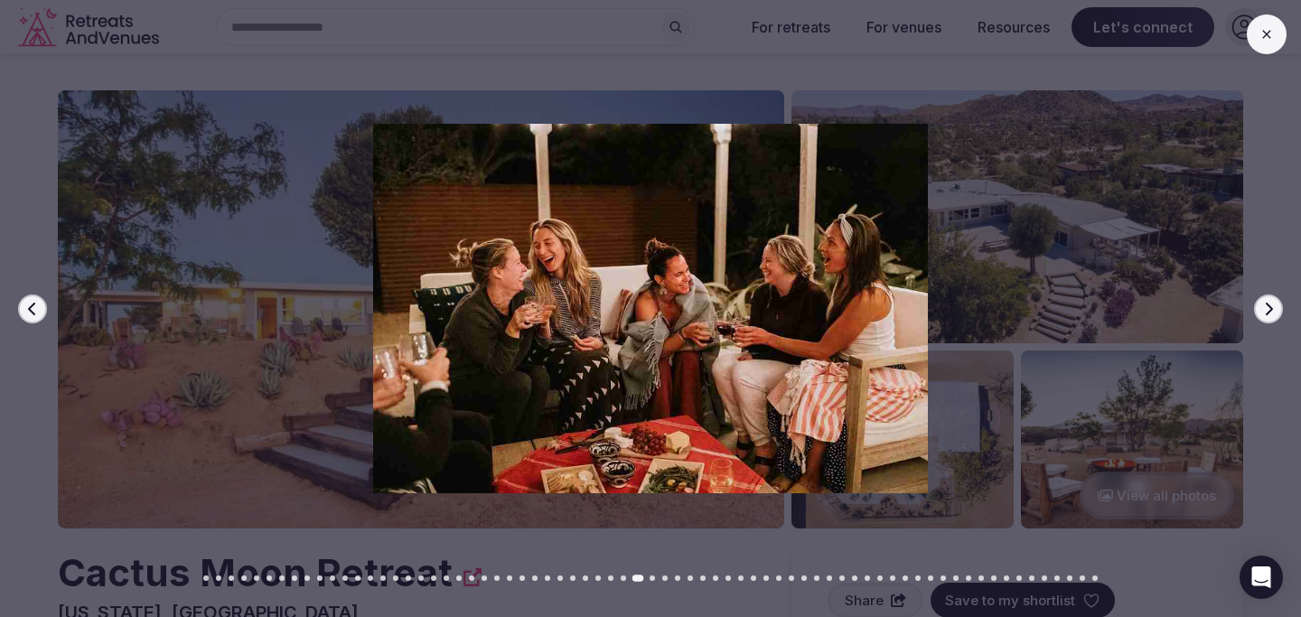
click at [1272, 312] on icon "button" at bounding box center [1268, 309] width 14 height 14
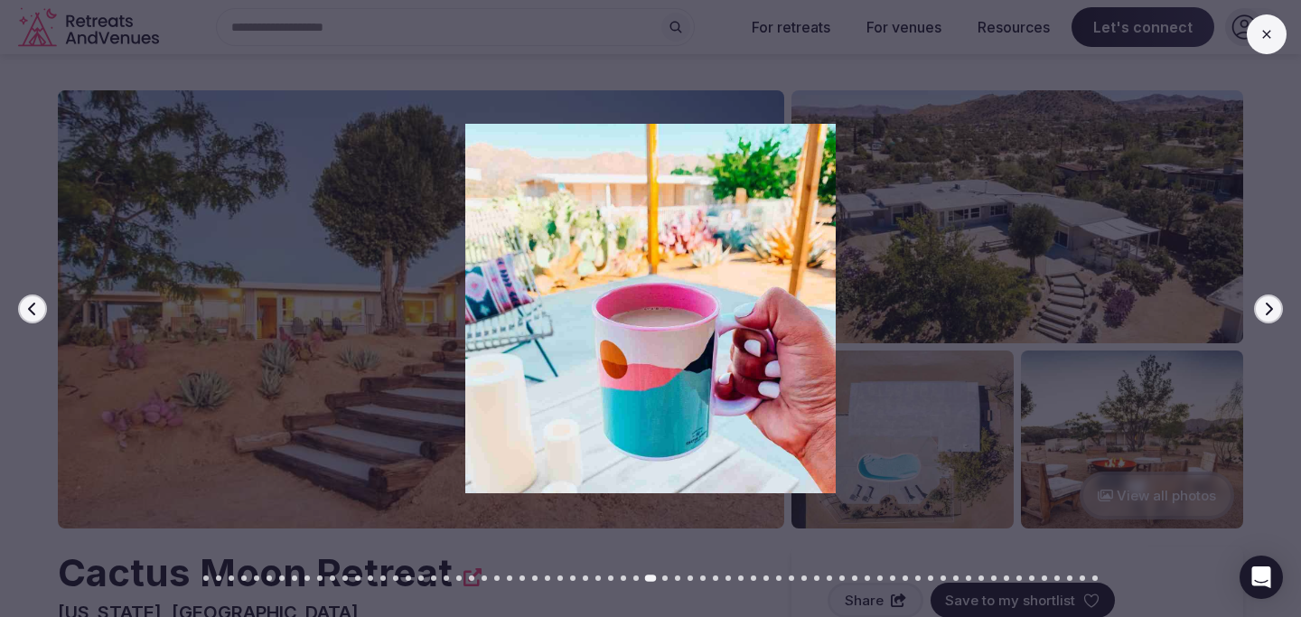
click at [1272, 312] on icon "button" at bounding box center [1268, 309] width 14 height 14
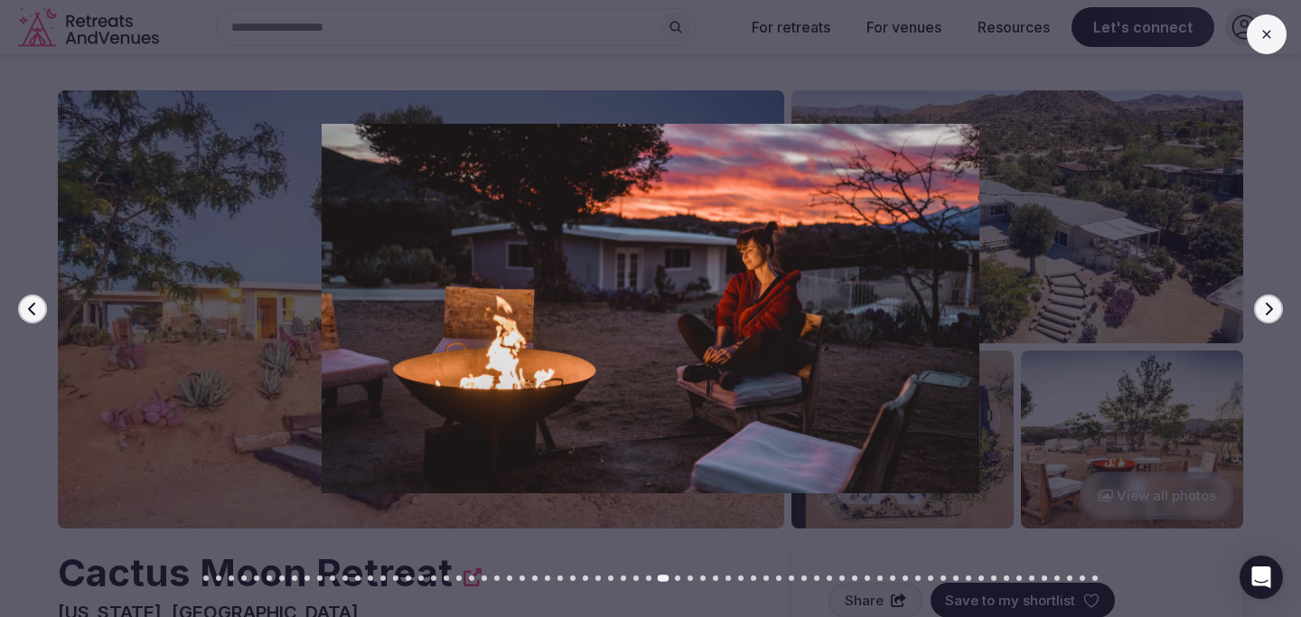
click at [1272, 312] on icon "button" at bounding box center [1268, 309] width 14 height 14
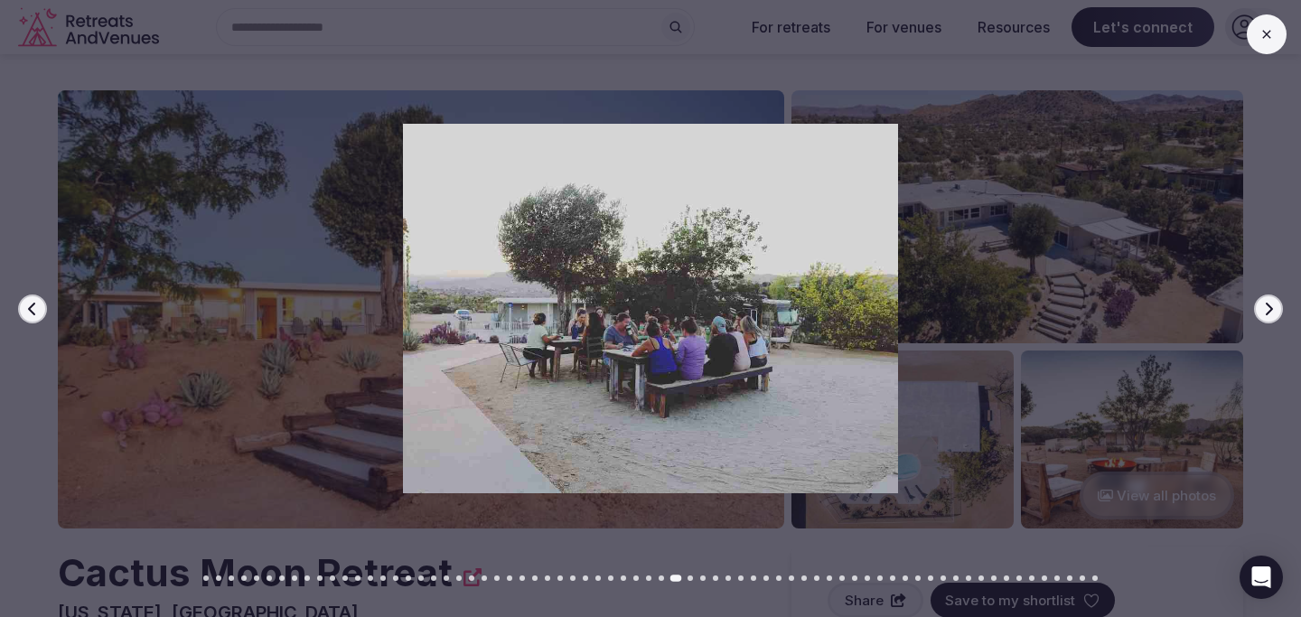
click at [1272, 312] on icon "button" at bounding box center [1268, 309] width 14 height 14
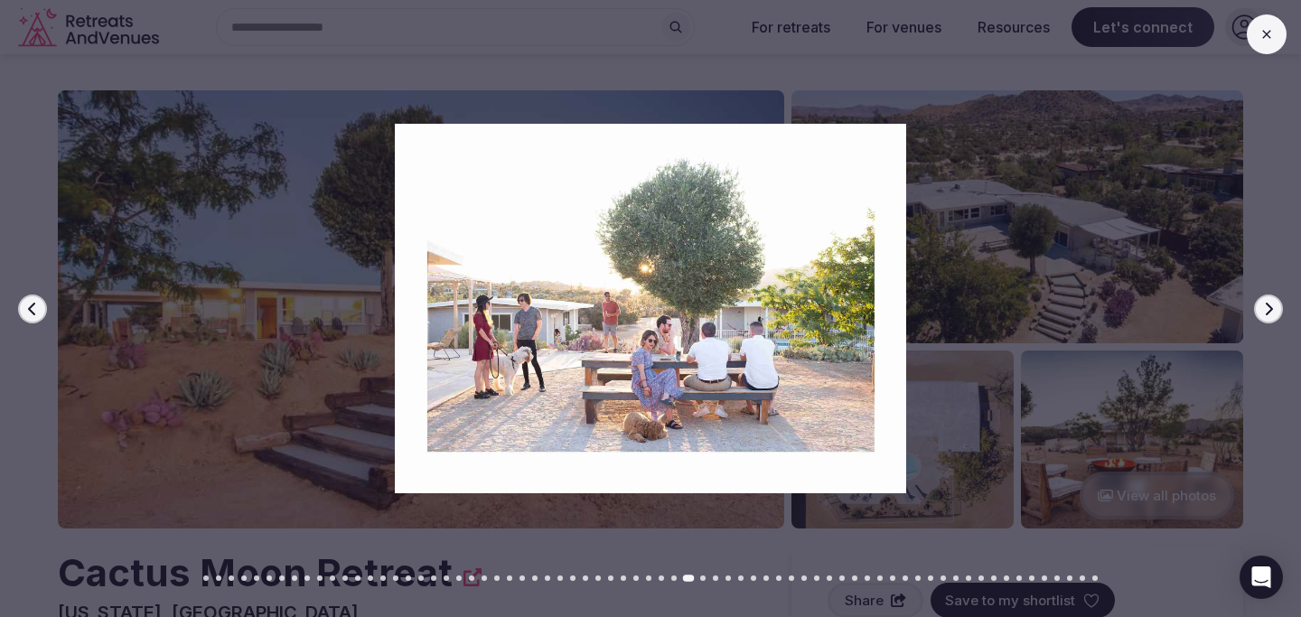
click at [1272, 312] on icon "button" at bounding box center [1268, 309] width 14 height 14
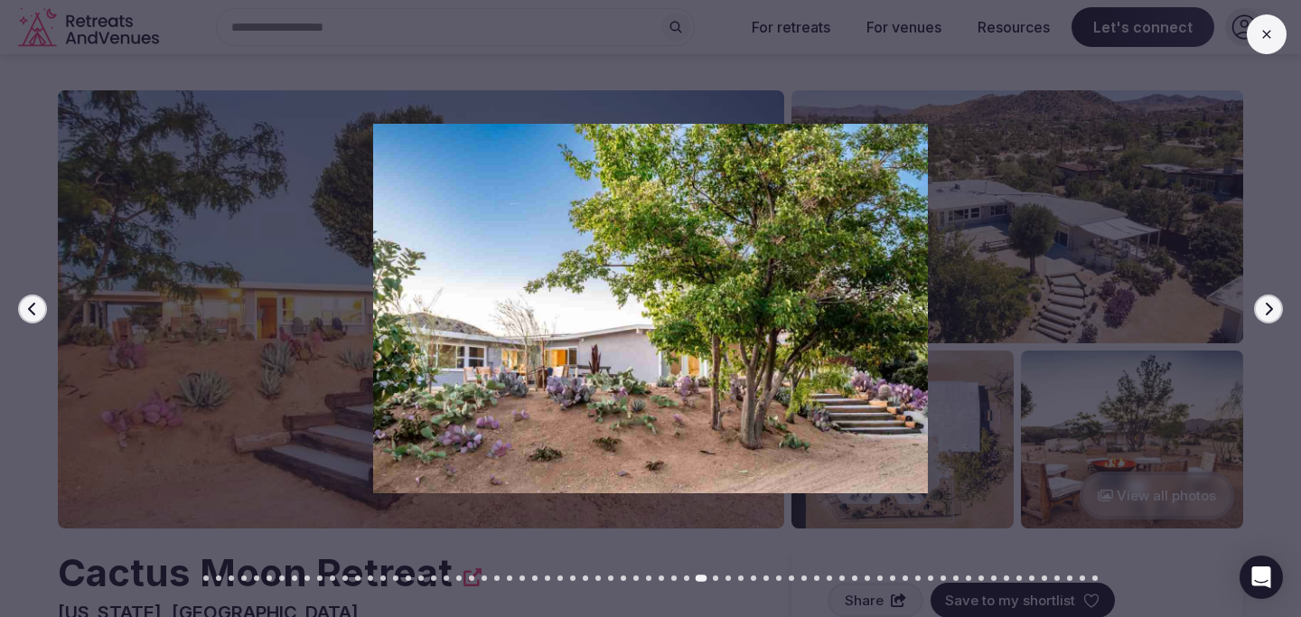
click at [1272, 312] on icon "button" at bounding box center [1268, 309] width 14 height 14
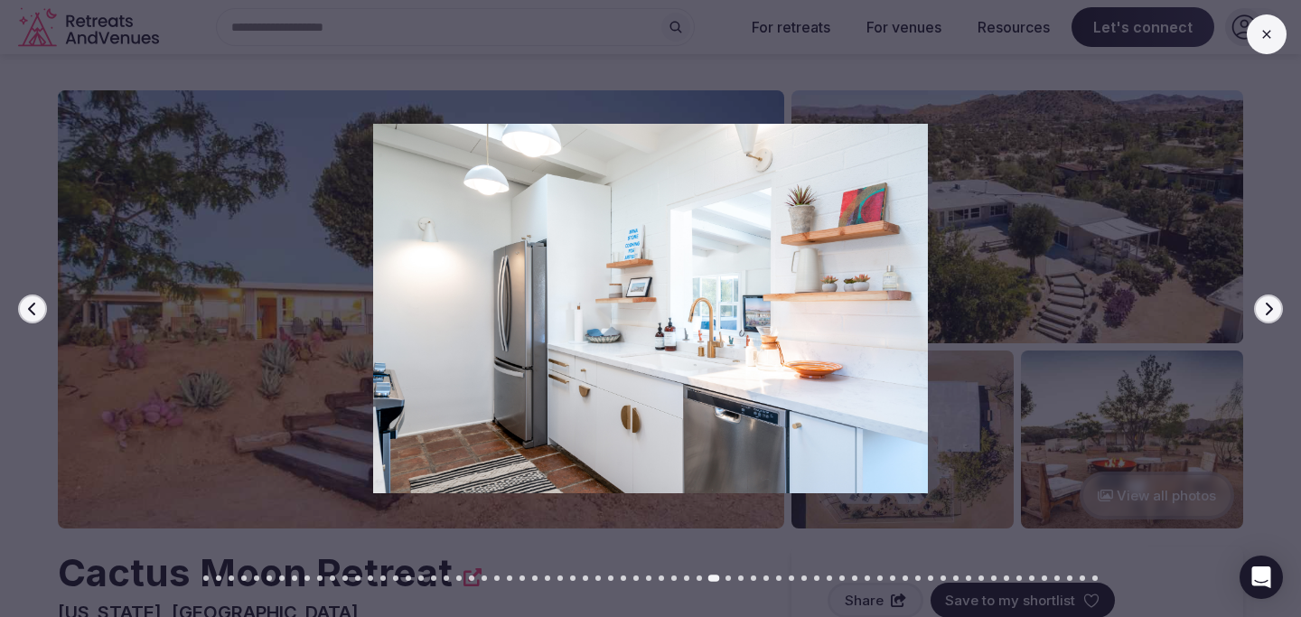
click at [1272, 312] on icon "button" at bounding box center [1268, 309] width 14 height 14
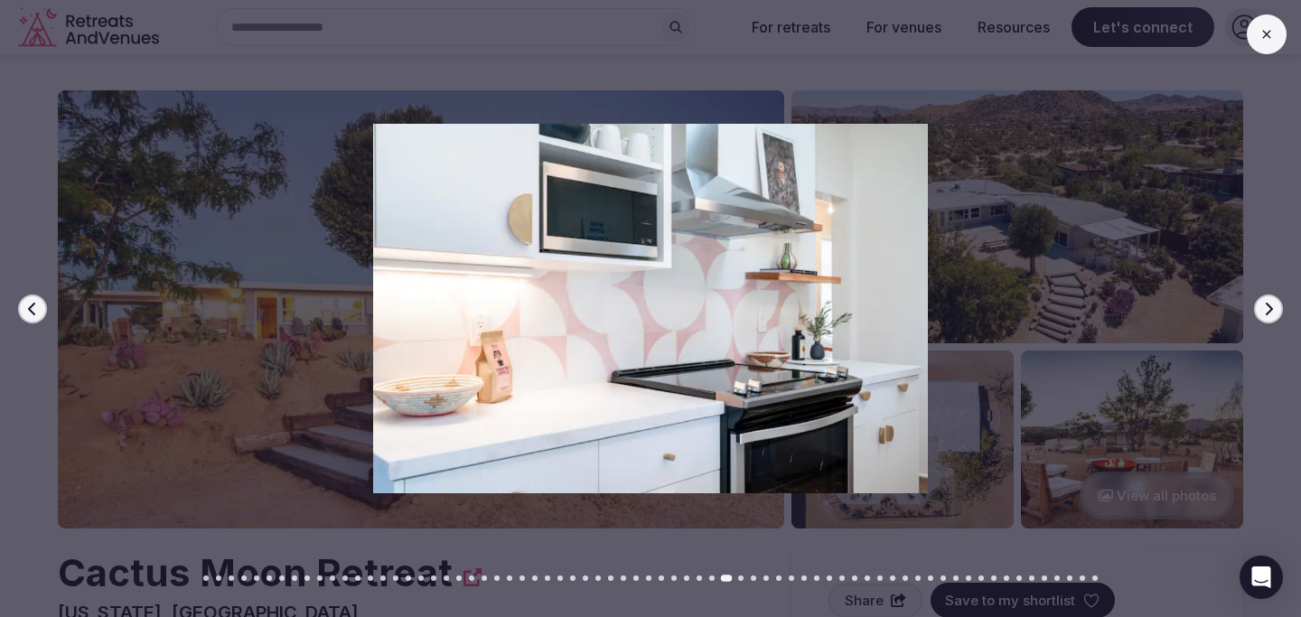
click at [1272, 312] on icon "button" at bounding box center [1268, 309] width 14 height 14
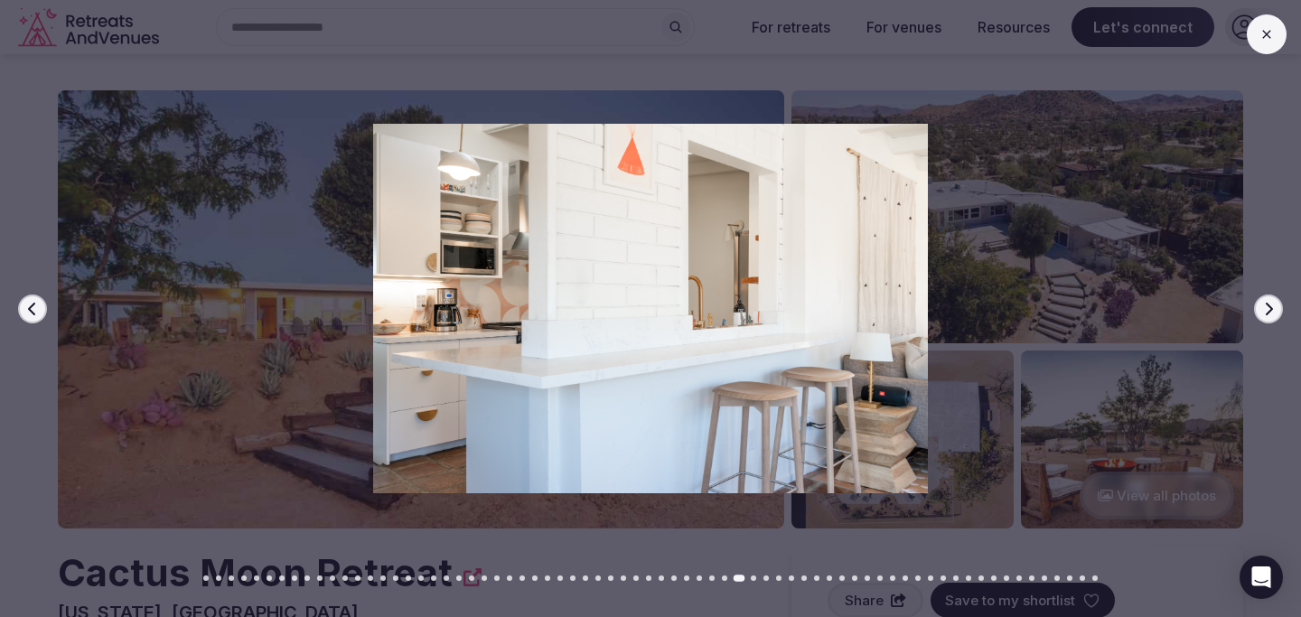
click at [1272, 312] on icon "button" at bounding box center [1268, 309] width 14 height 14
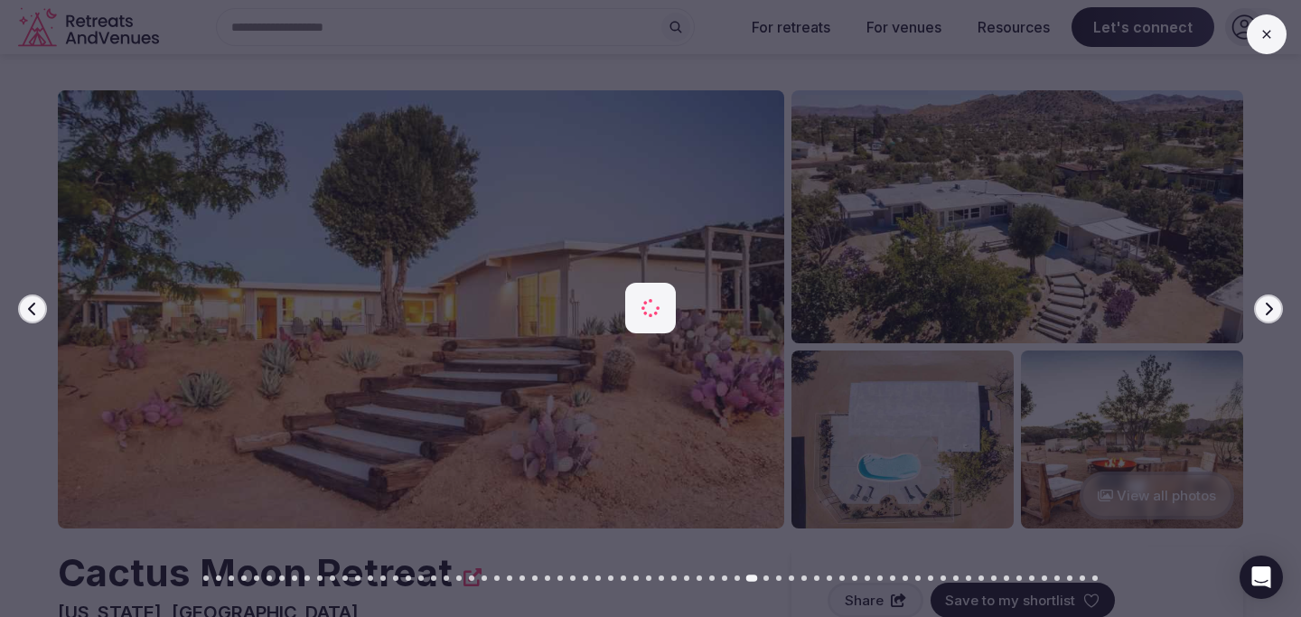
click at [1251, 318] on div at bounding box center [643, 309] width 1315 height 370
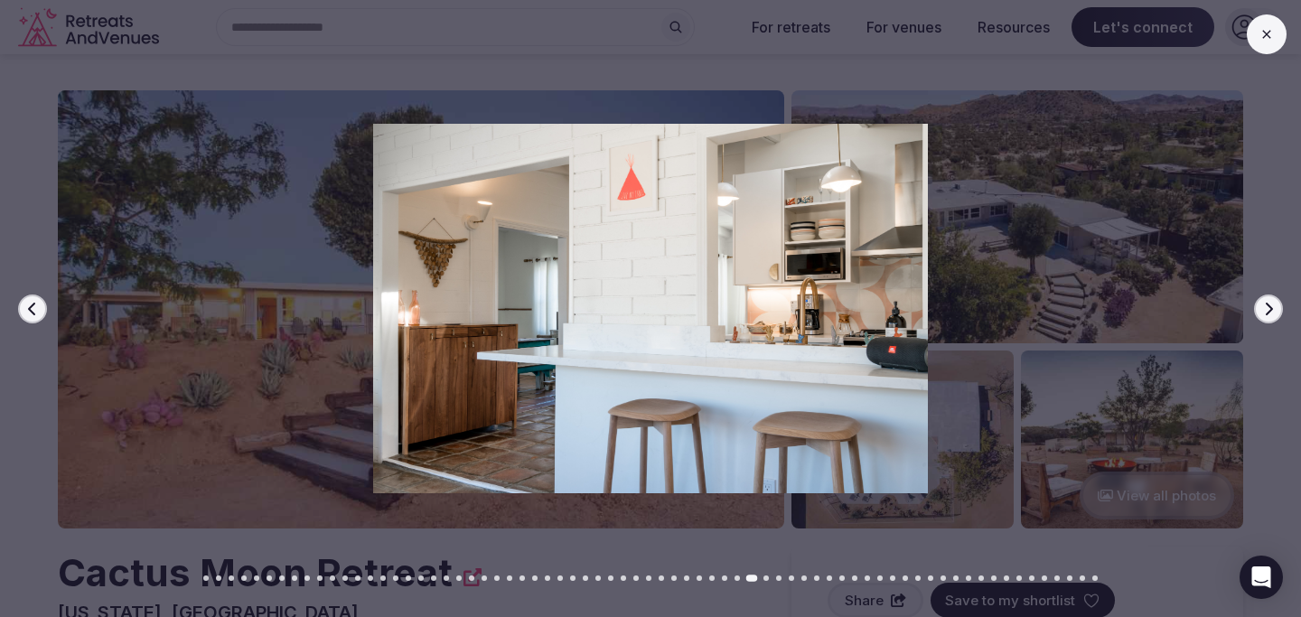
click at [1282, 319] on div at bounding box center [643, 309] width 1315 height 370
click at [1277, 318] on button "Next slide" at bounding box center [1268, 308] width 29 height 29
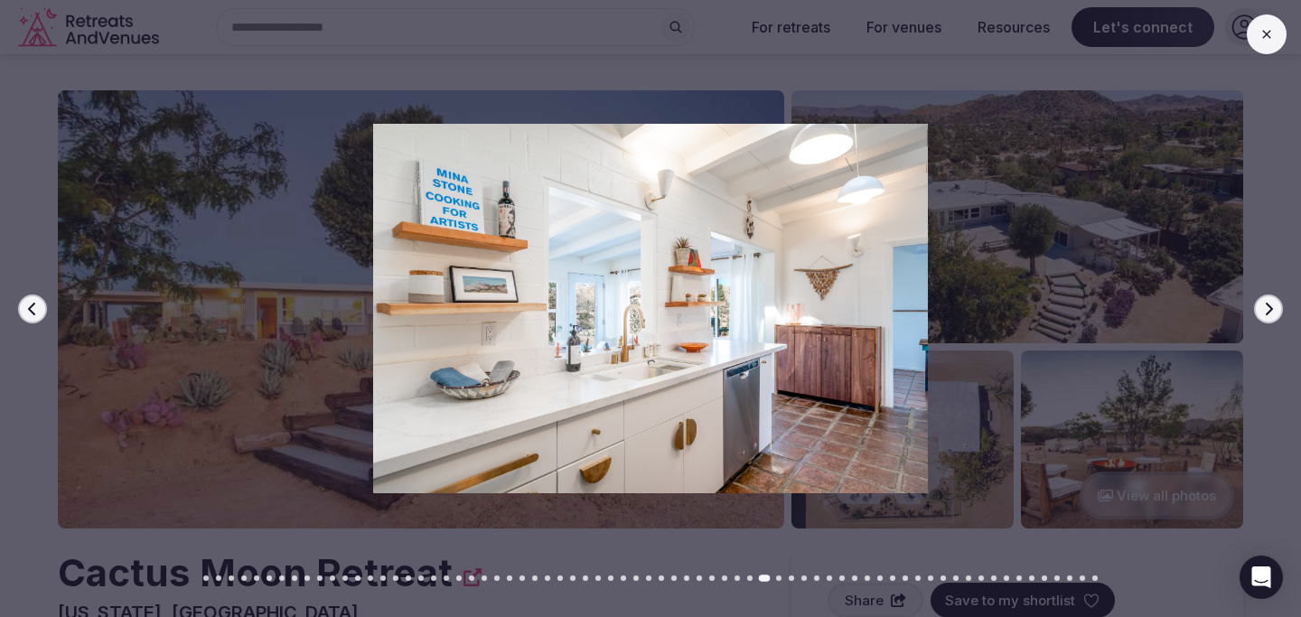
click at [1272, 313] on icon "button" at bounding box center [1268, 309] width 14 height 14
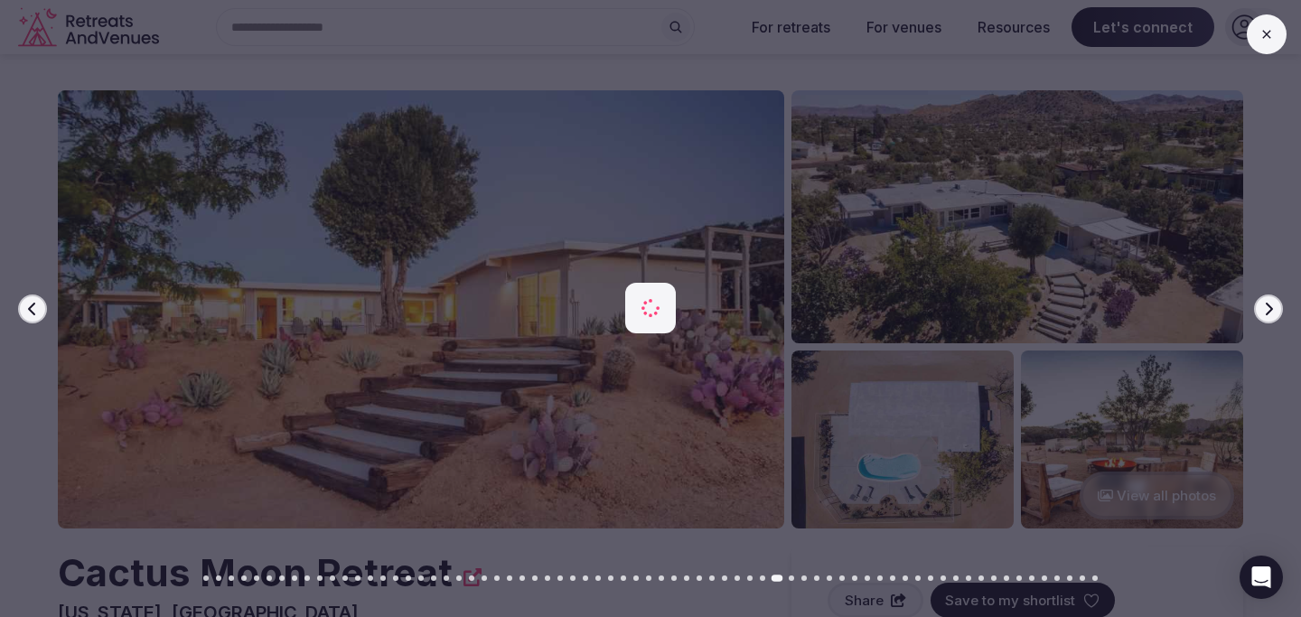
click at [1272, 313] on icon "button" at bounding box center [1268, 309] width 14 height 14
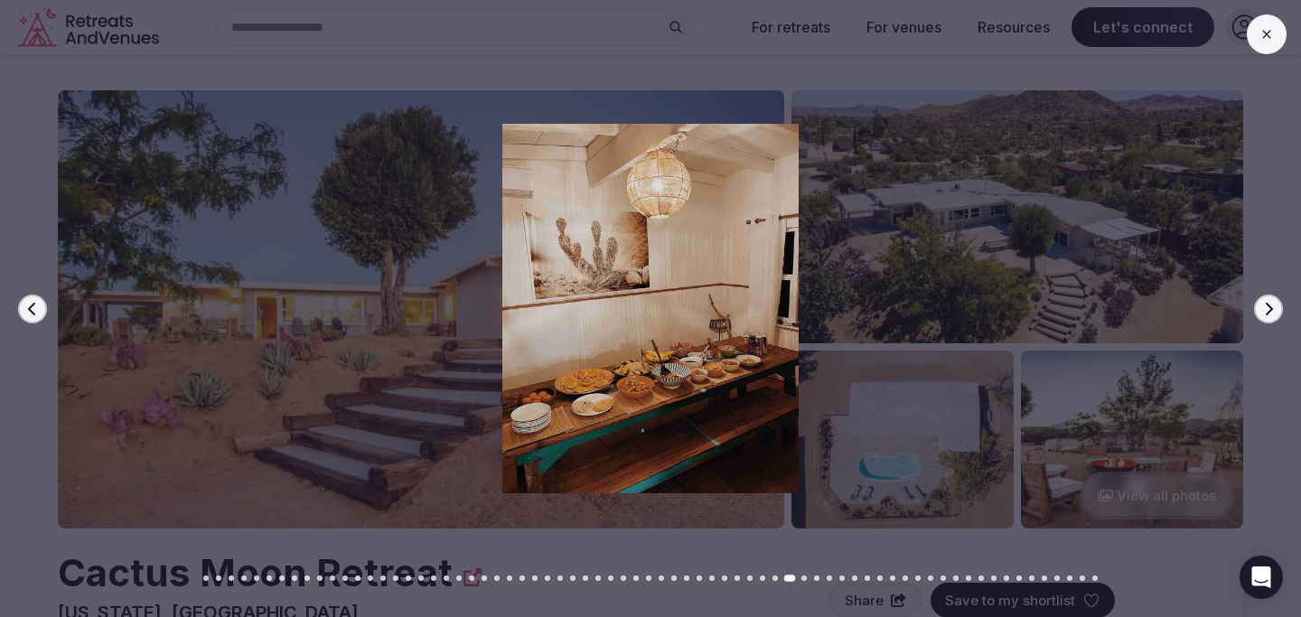
click at [1272, 313] on icon "button" at bounding box center [1268, 309] width 14 height 14
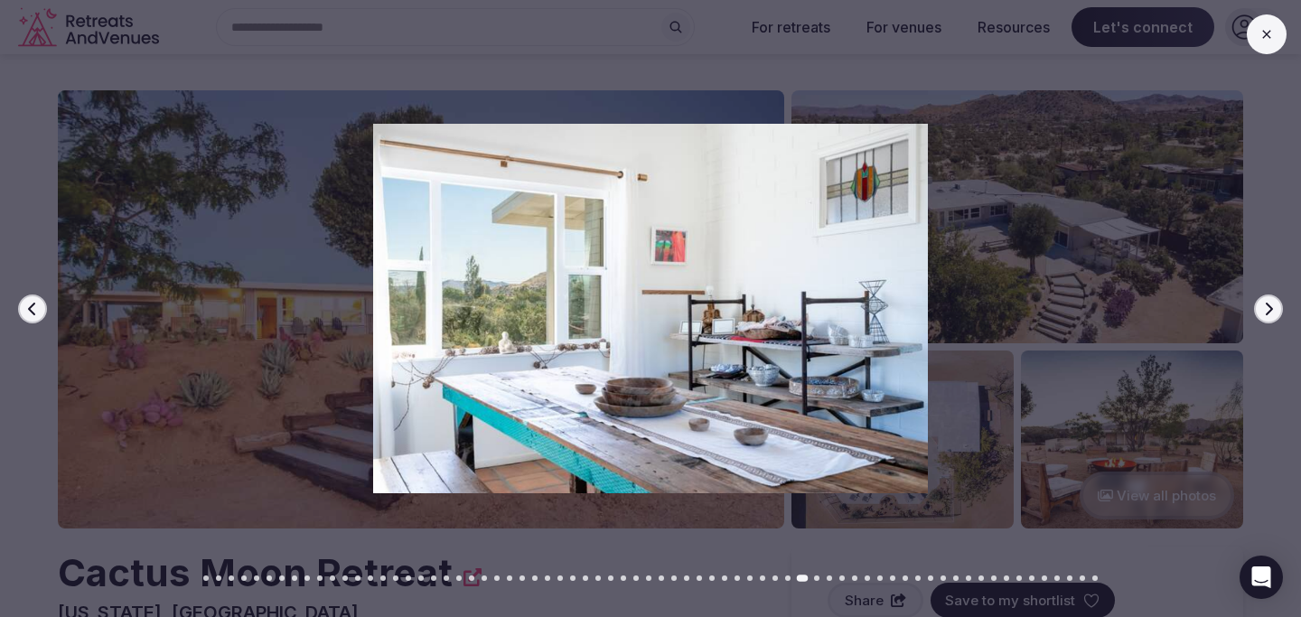
click at [1272, 313] on icon "button" at bounding box center [1268, 309] width 14 height 14
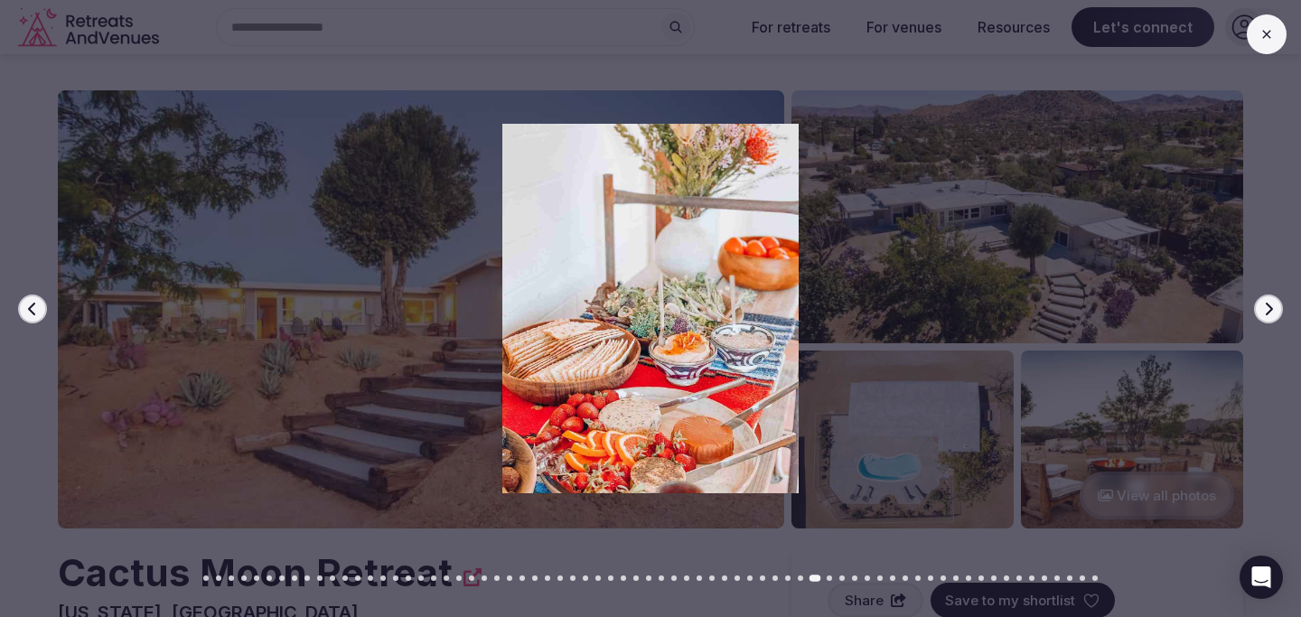
click at [1272, 313] on icon "button" at bounding box center [1268, 309] width 14 height 14
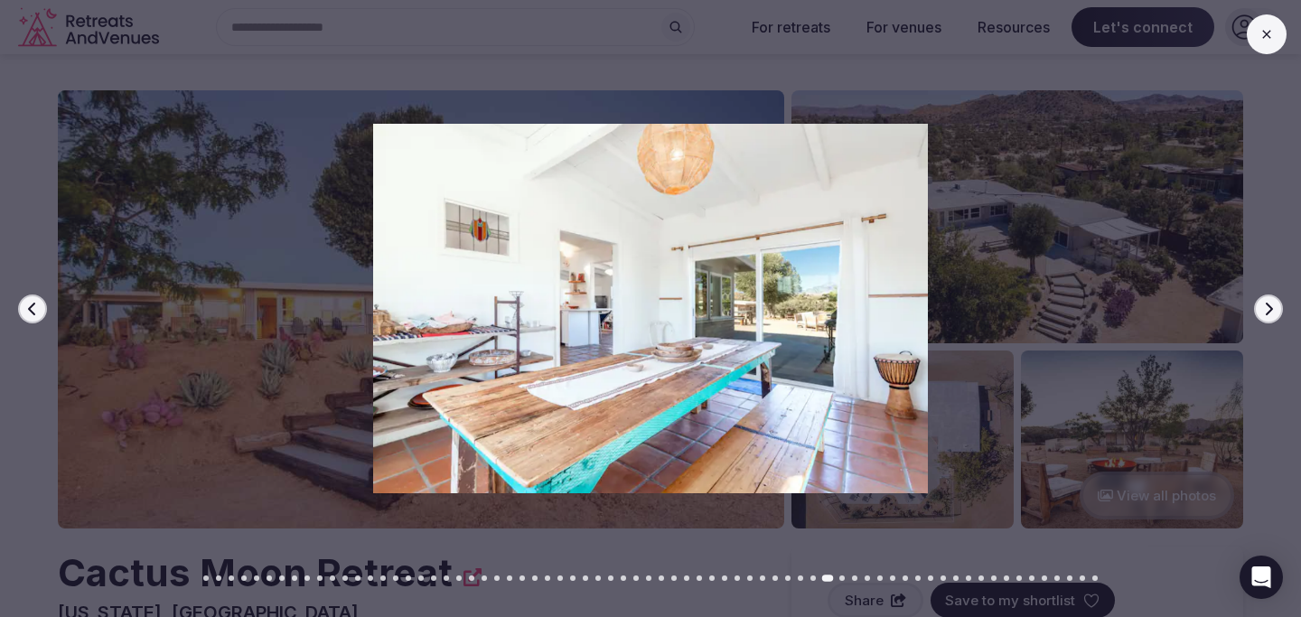
click at [1272, 313] on icon "button" at bounding box center [1268, 309] width 14 height 14
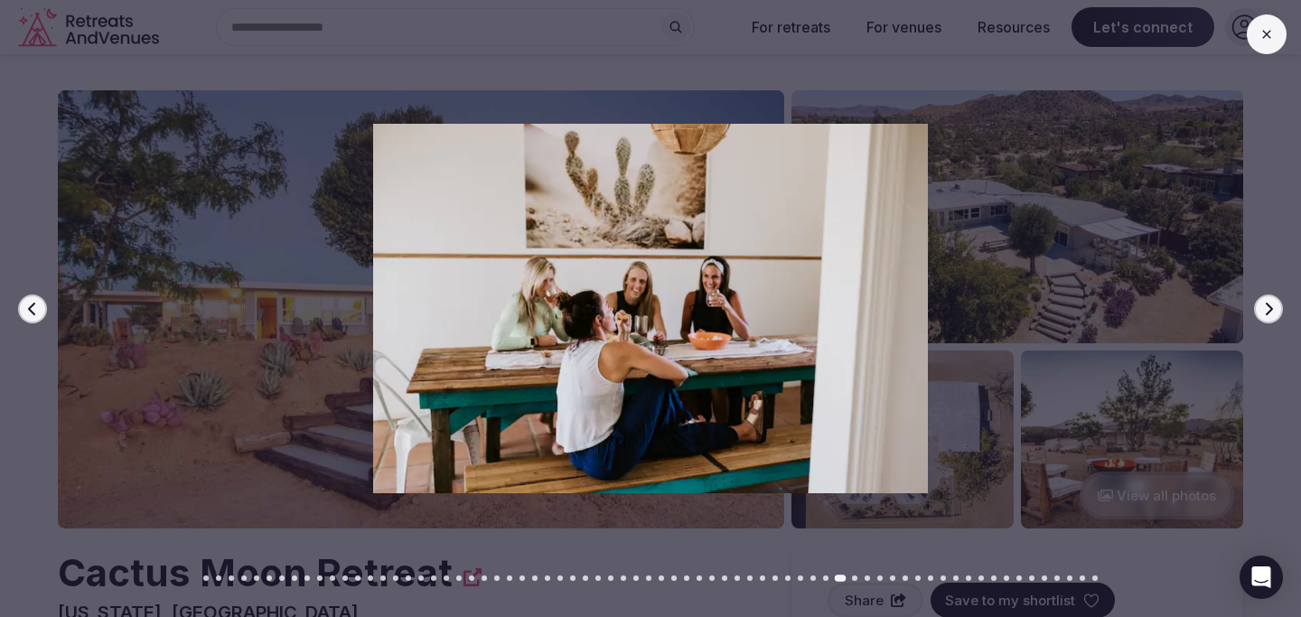
click at [1272, 313] on icon "button" at bounding box center [1268, 309] width 14 height 14
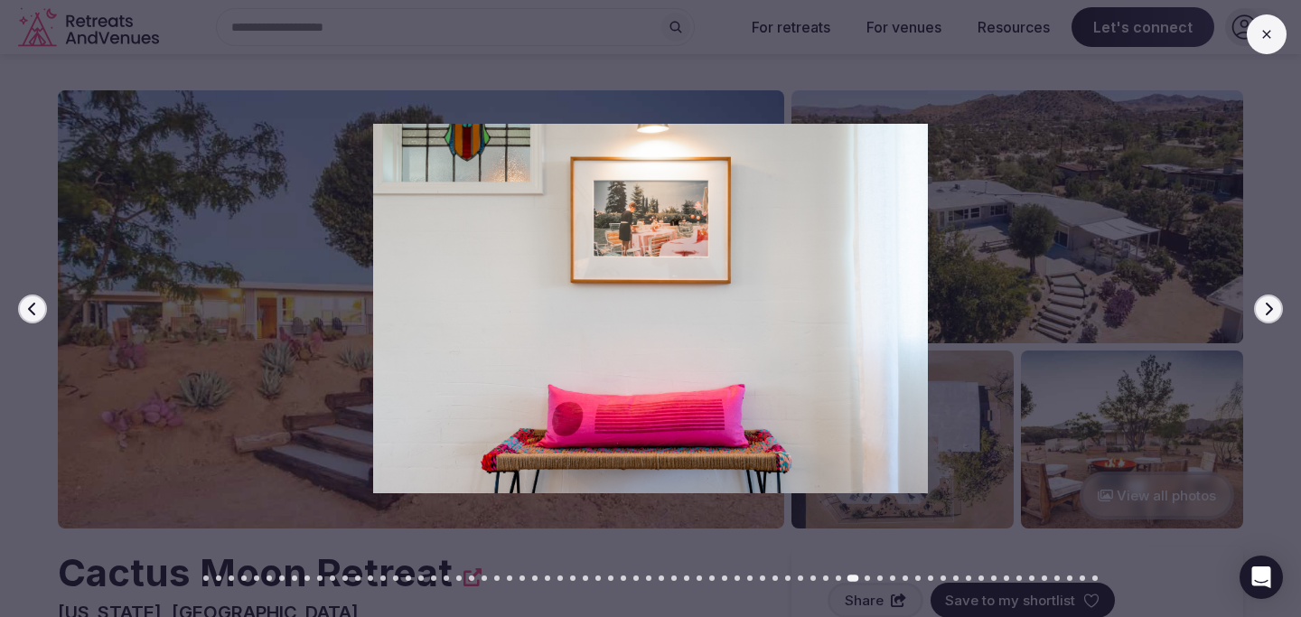
click at [1272, 313] on icon "button" at bounding box center [1268, 309] width 14 height 14
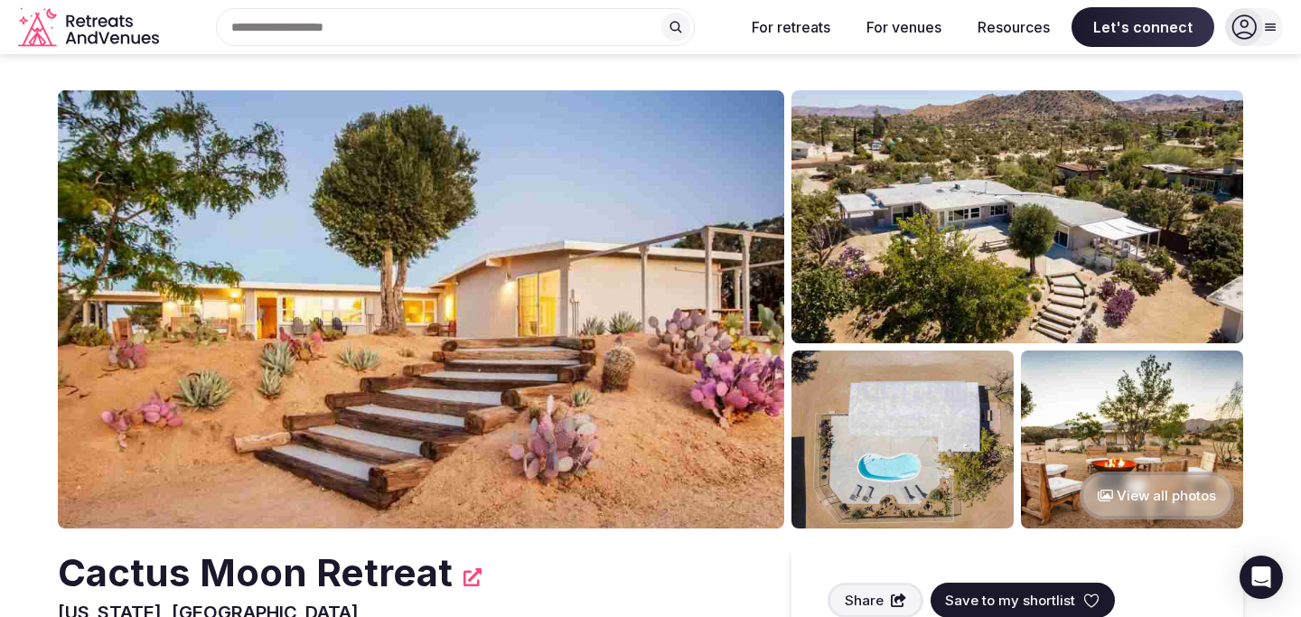
click at [616, 294] on img at bounding box center [421, 309] width 726 height 438
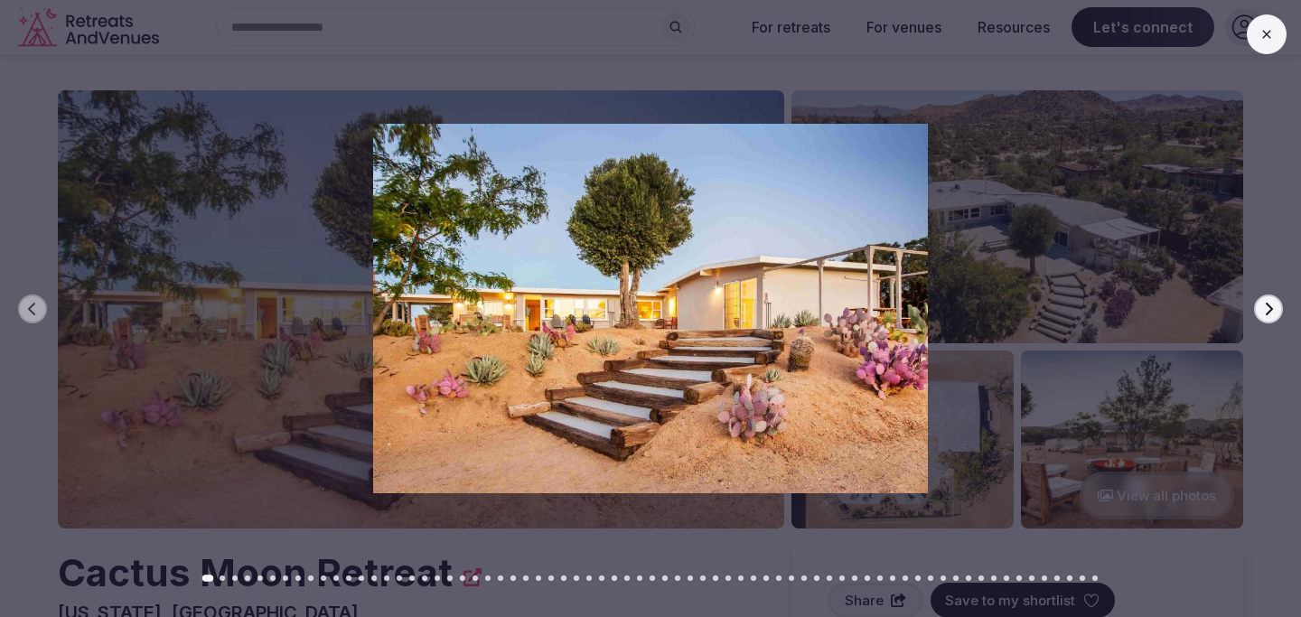
click at [1272, 310] on icon "button" at bounding box center [1268, 309] width 14 height 14
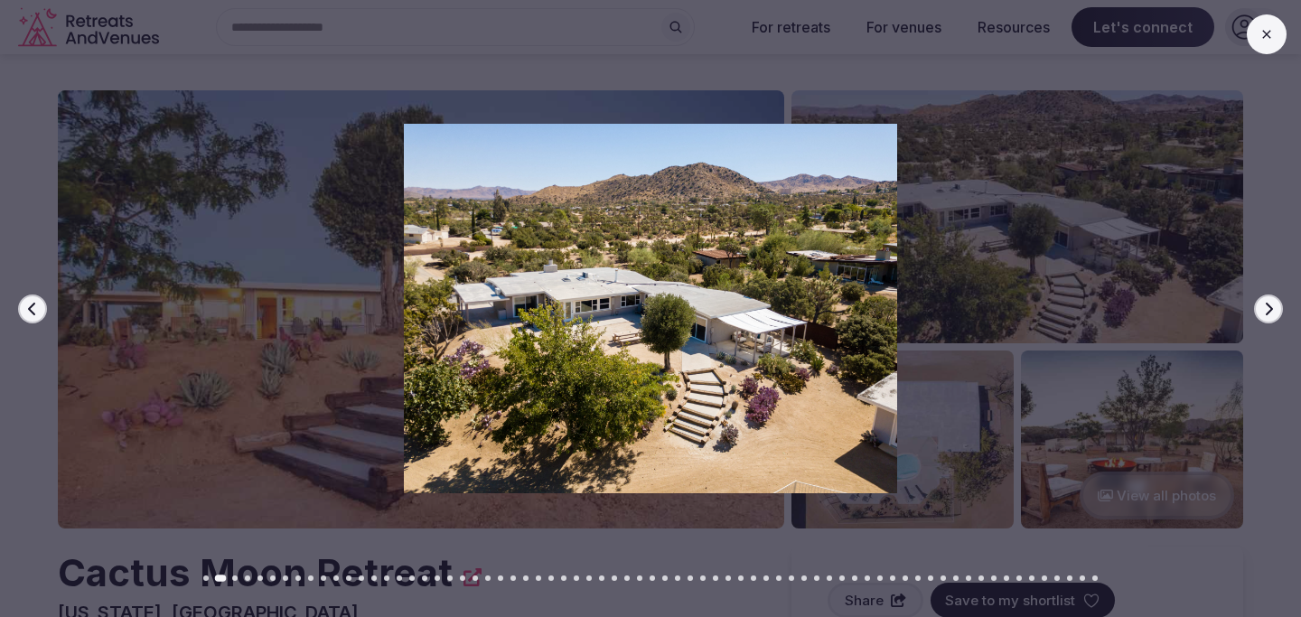
click at [1272, 310] on icon "button" at bounding box center [1268, 309] width 14 height 14
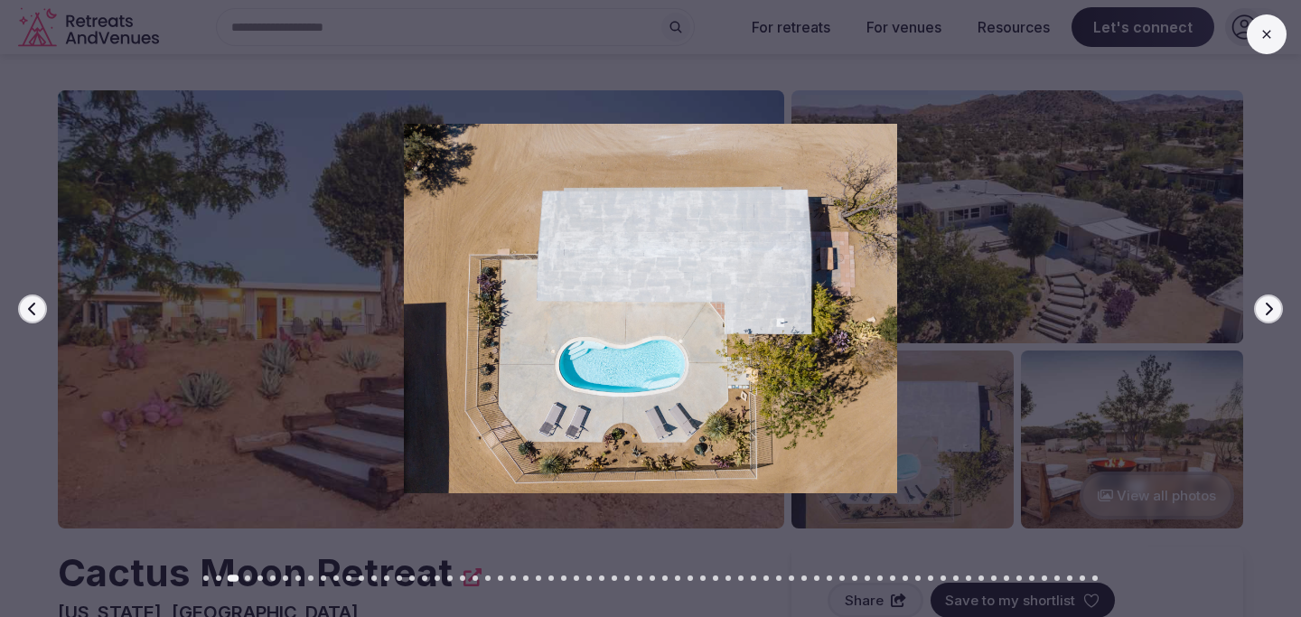
click at [1272, 310] on icon "button" at bounding box center [1268, 309] width 14 height 14
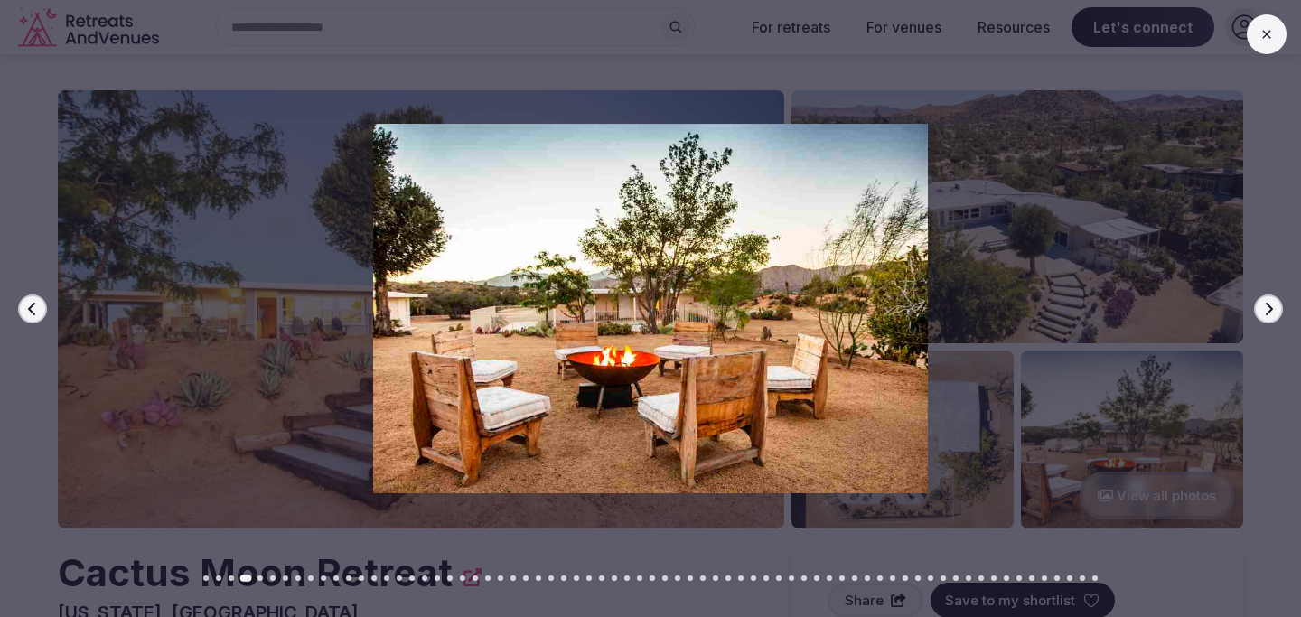
click at [1272, 310] on icon "button" at bounding box center [1268, 309] width 14 height 14
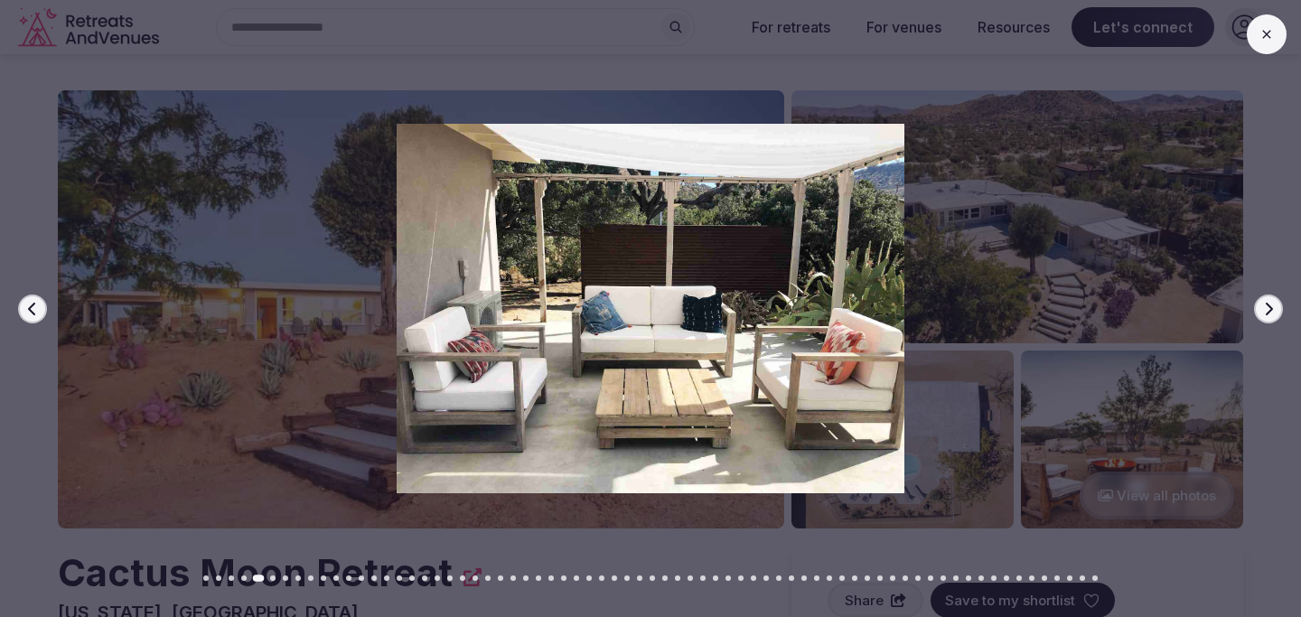
click at [1272, 310] on icon "button" at bounding box center [1268, 309] width 14 height 14
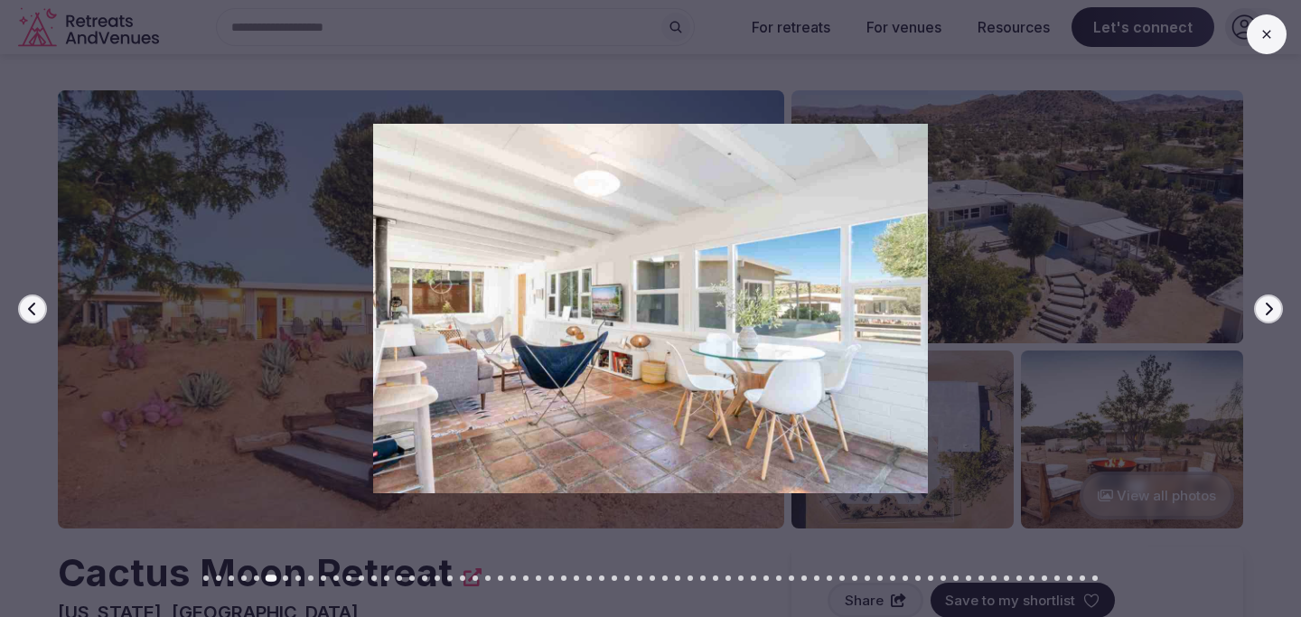
click at [1272, 310] on icon "button" at bounding box center [1268, 309] width 14 height 14
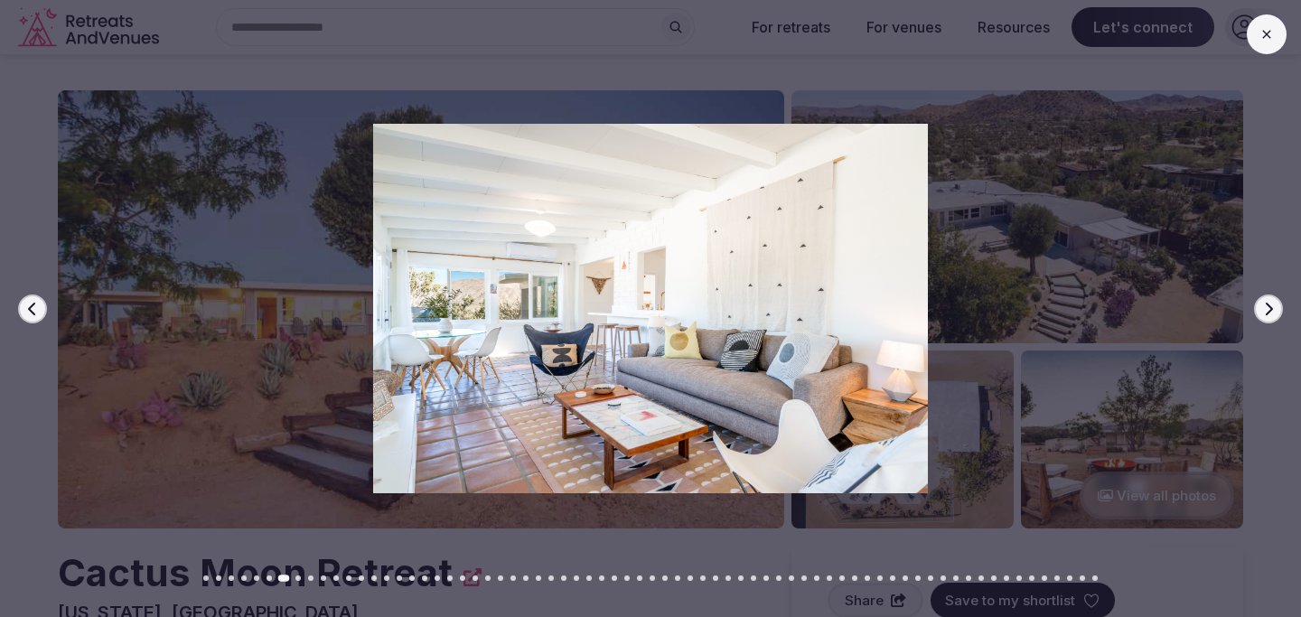
click at [33, 303] on icon "button" at bounding box center [31, 308] width 7 height 13
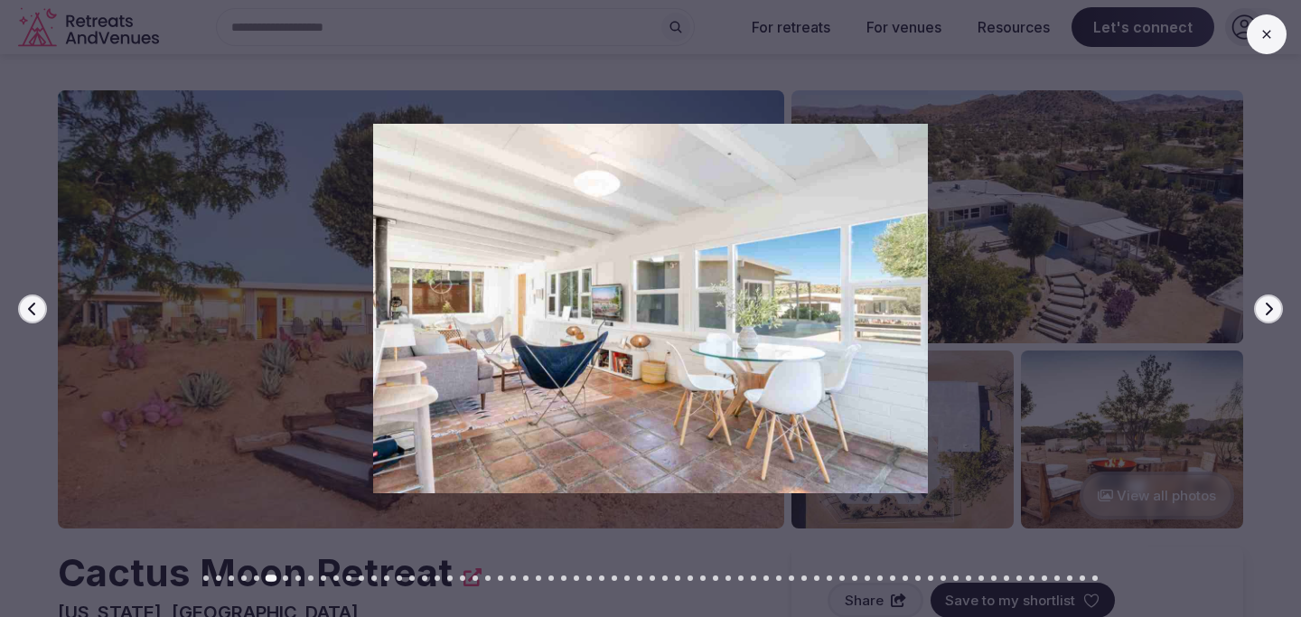
click at [1268, 314] on icon "button" at bounding box center [1268, 309] width 14 height 14
